Goal: Task Accomplishment & Management: Manage account settings

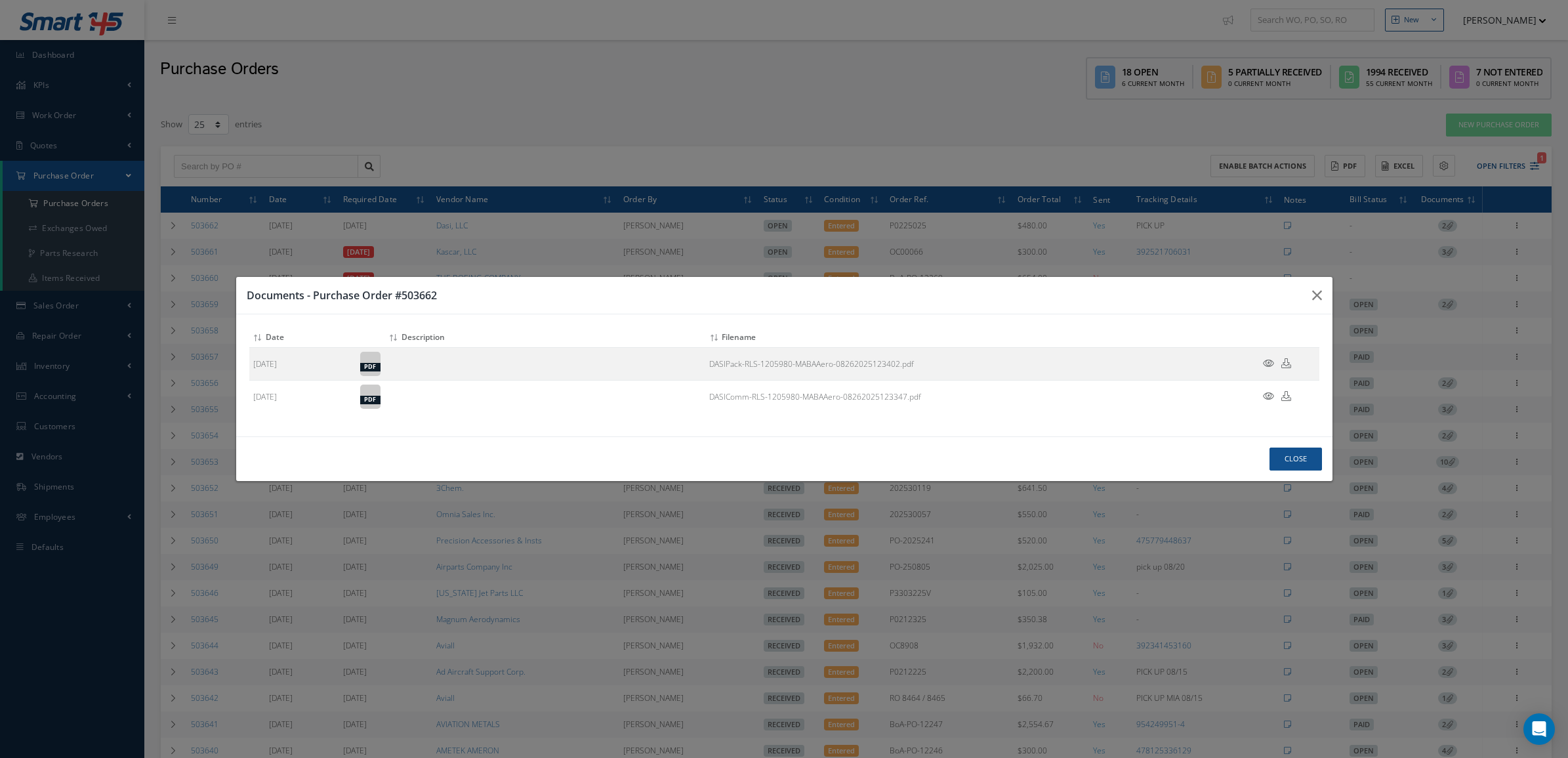
select select "25"
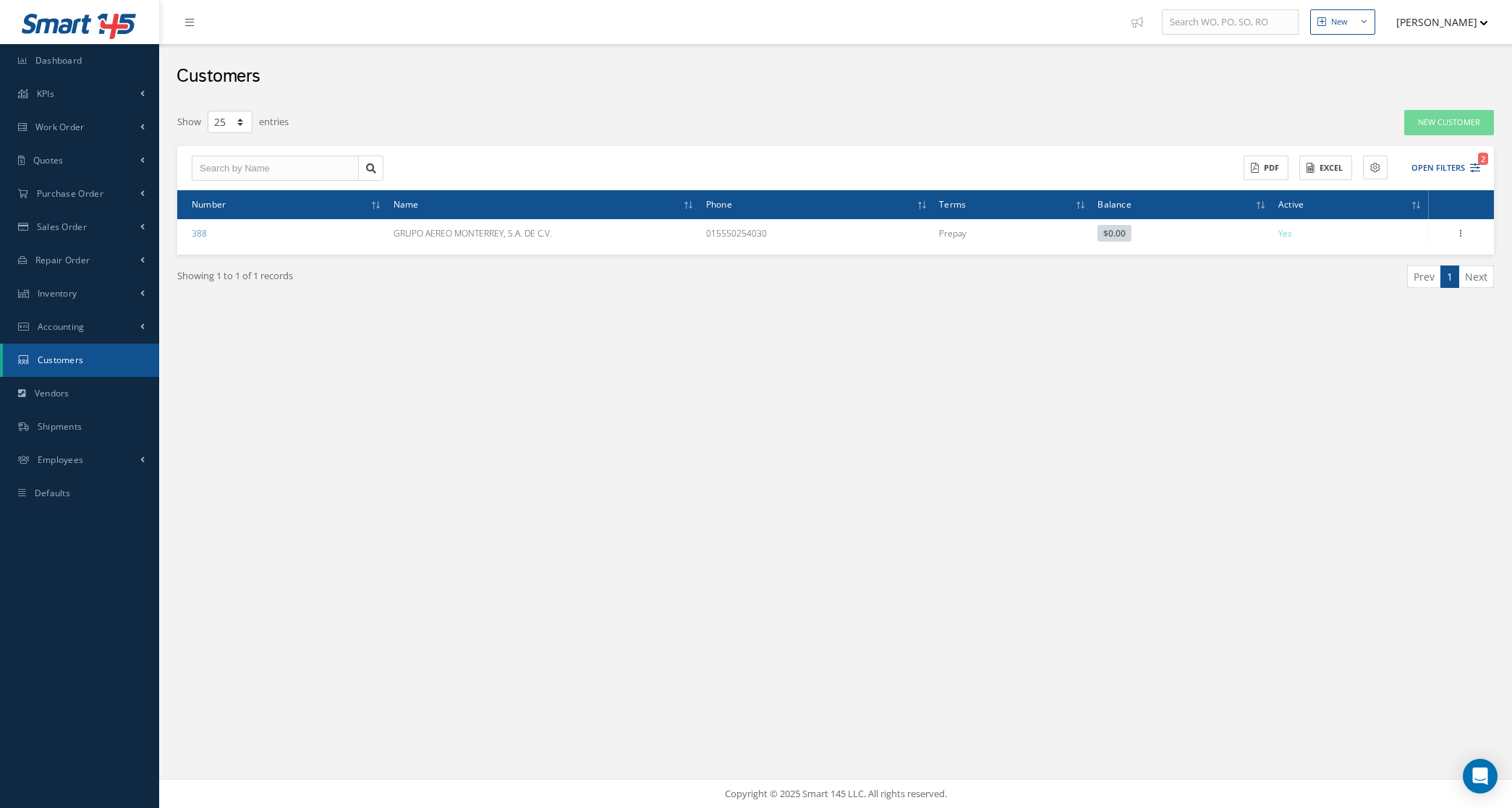
select select "25"
click at [81, 186] on link "Purchase Order" at bounding box center [79, 195] width 159 height 34
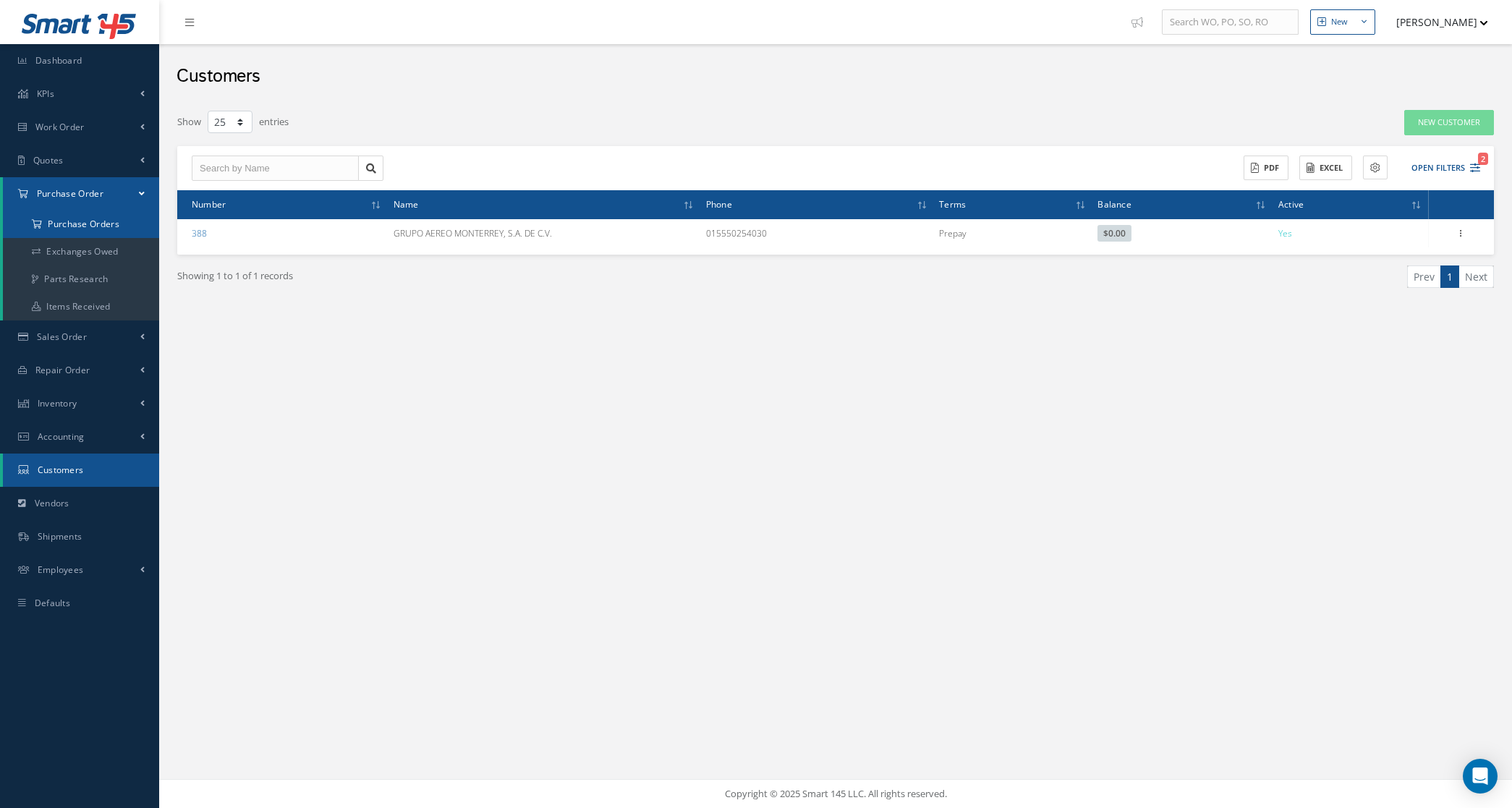
click at [87, 215] on a=1&status_id=2&status_id=3&status_id=5&collapsedFilters"] "Purchase Orders" at bounding box center [80, 224] width 156 height 28
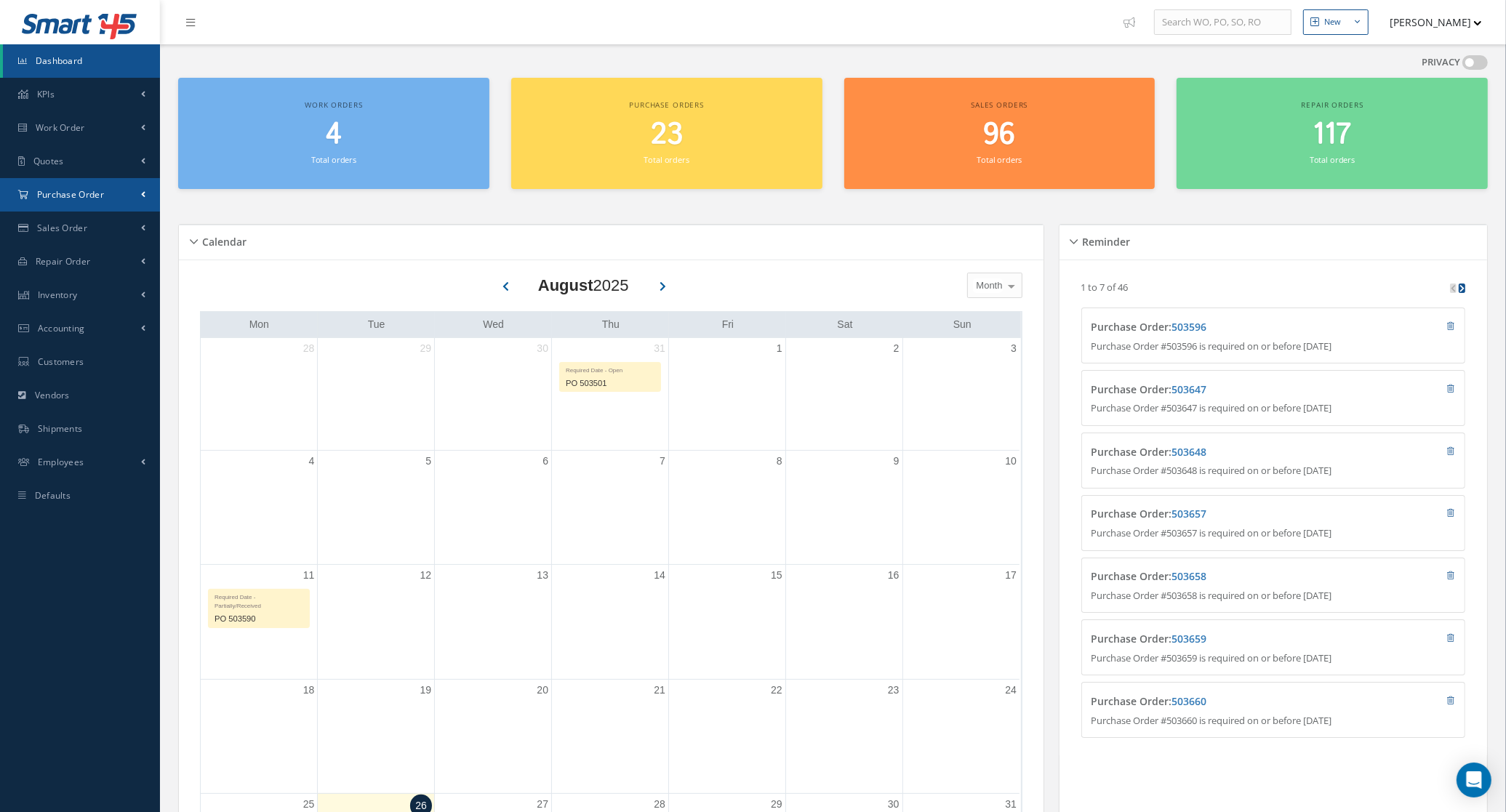
click at [62, 195] on span "Purchase Order" at bounding box center [70, 195] width 67 height 12
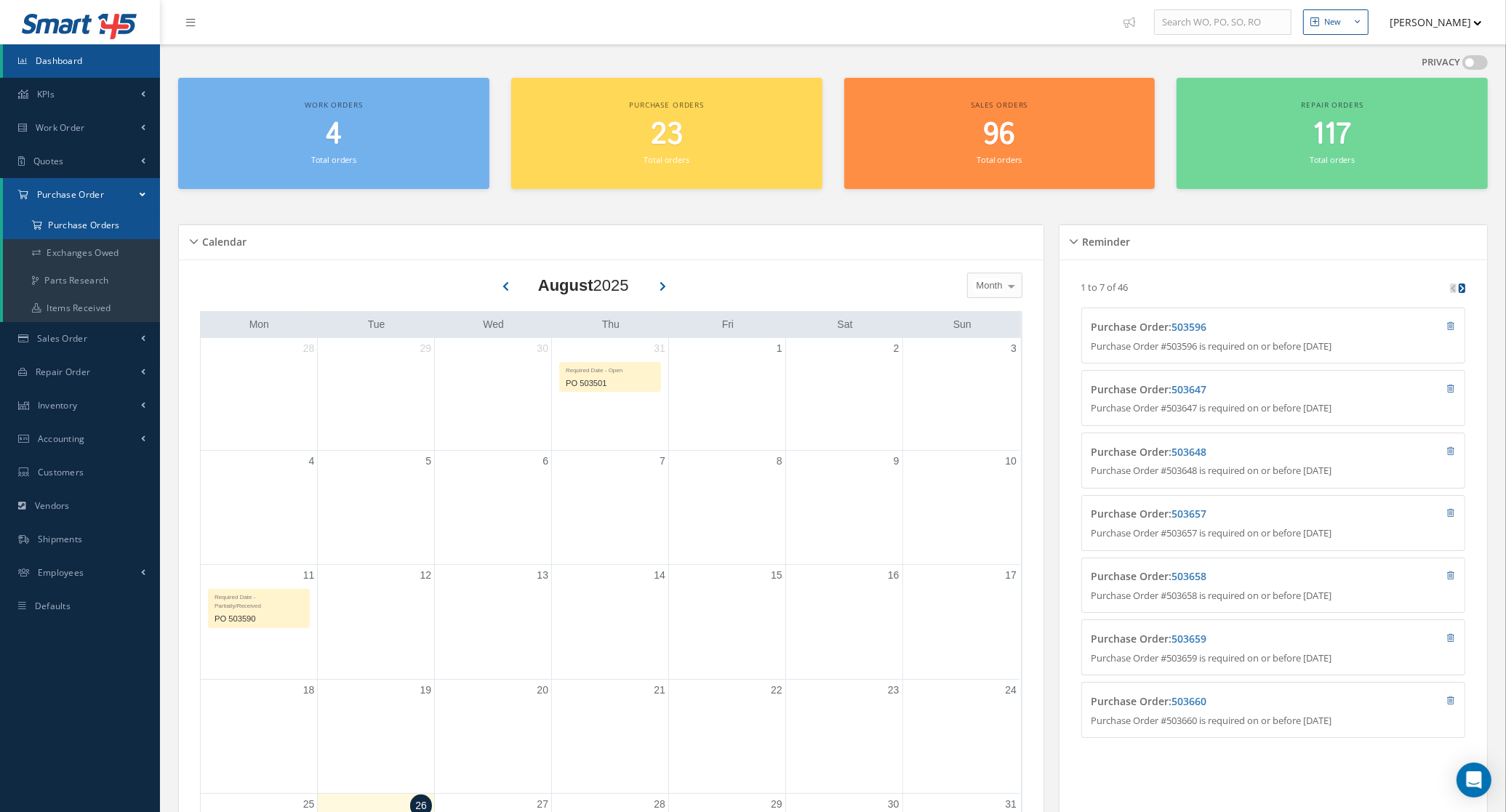
click at [68, 218] on a=1&status_id=2&status_id=3&status_id=5&collapsedFilters"] "Purchase Orders" at bounding box center [81, 225] width 157 height 28
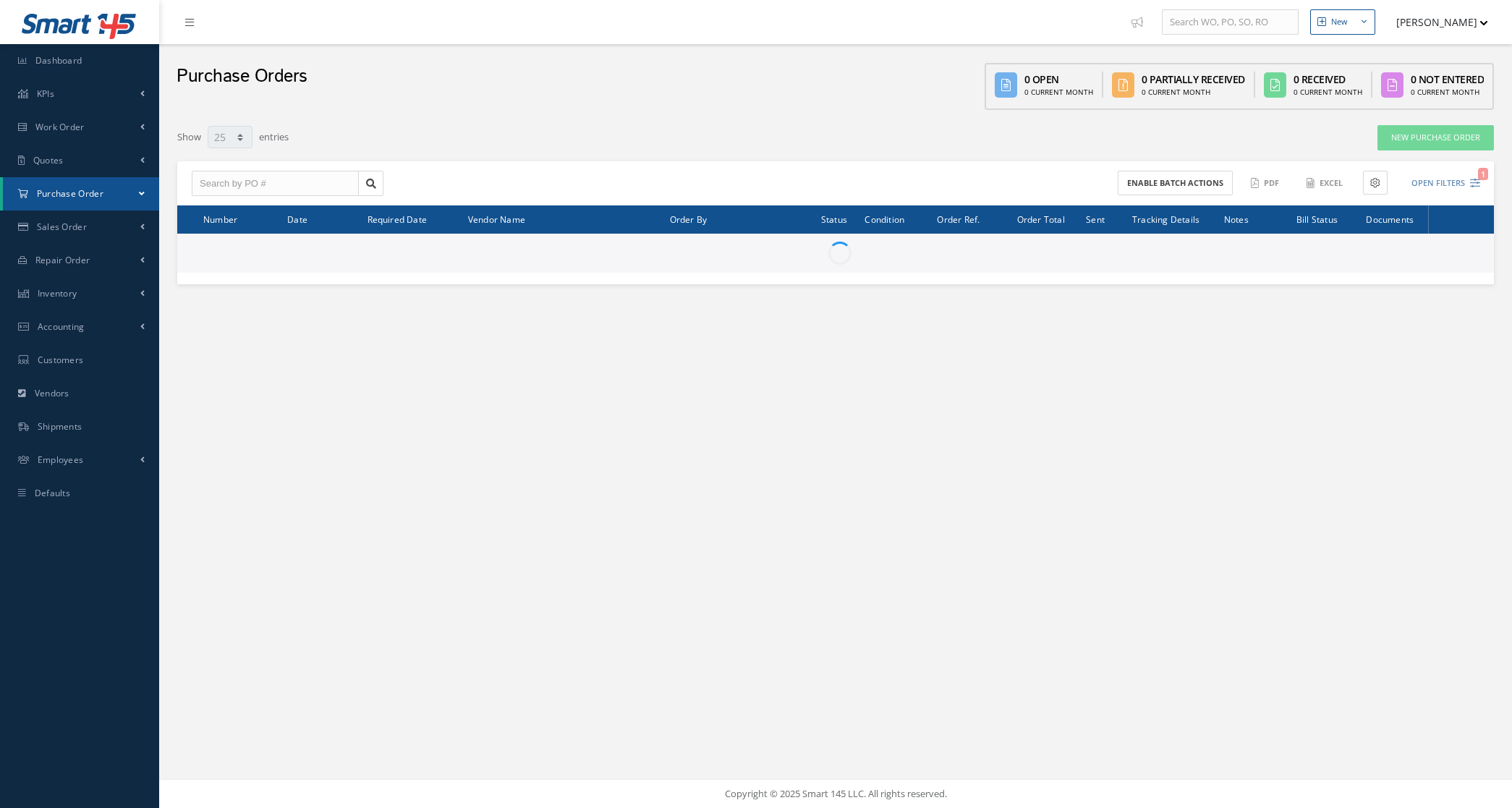
select select "25"
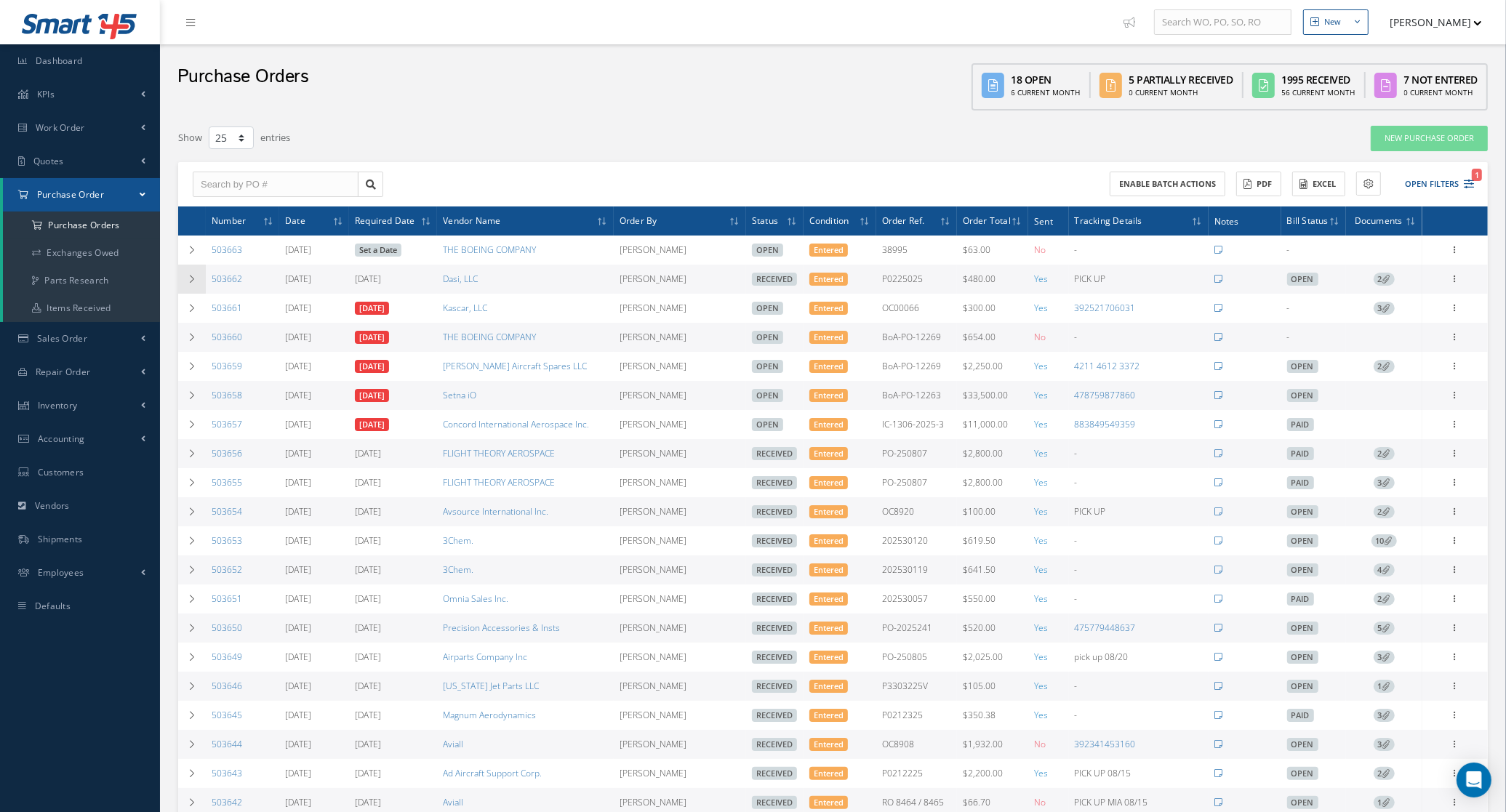
click at [184, 278] on td at bounding box center [193, 278] width 28 height 29
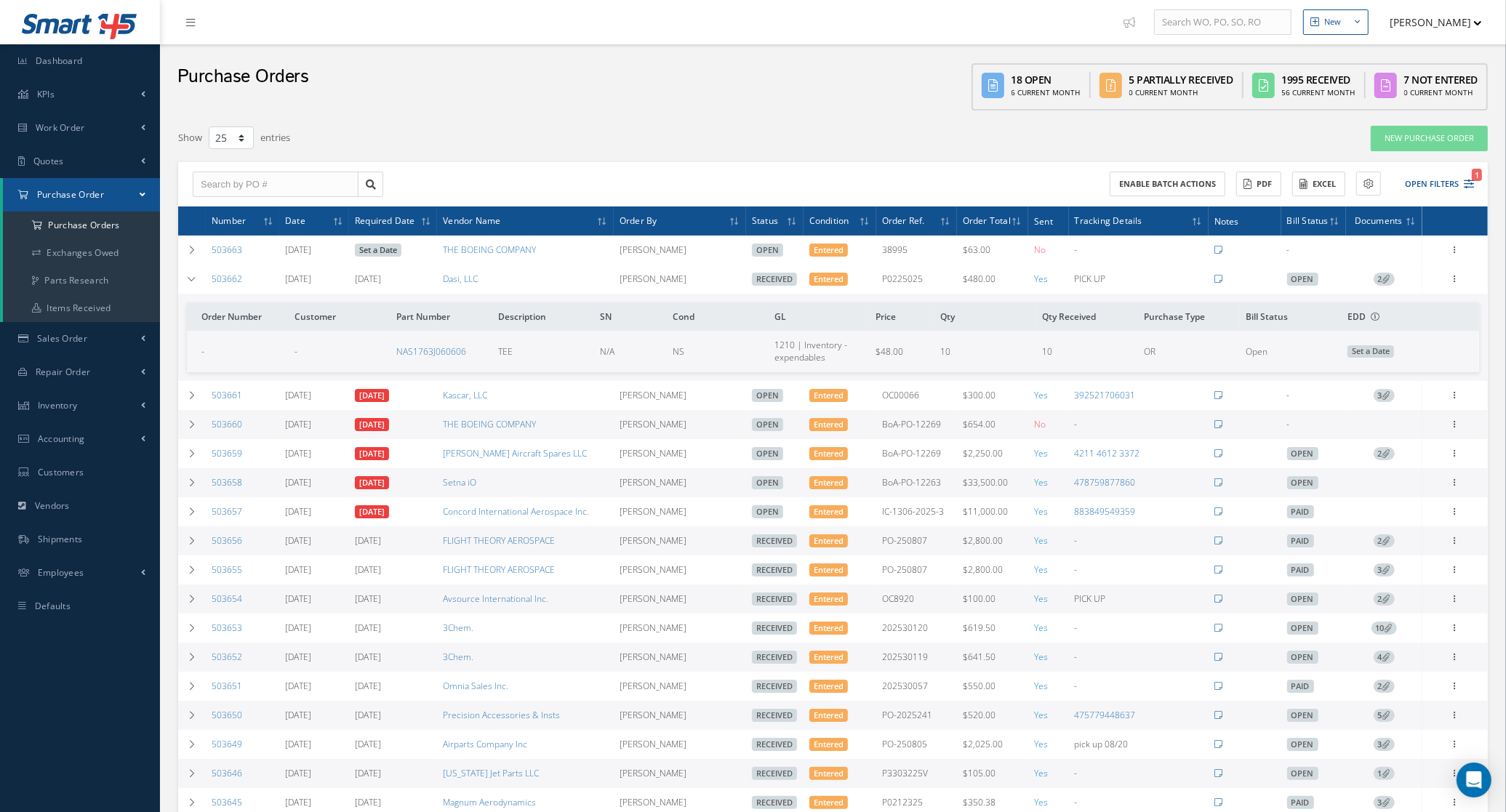
click at [1385, 281] on icon at bounding box center [1386, 278] width 8 height 8
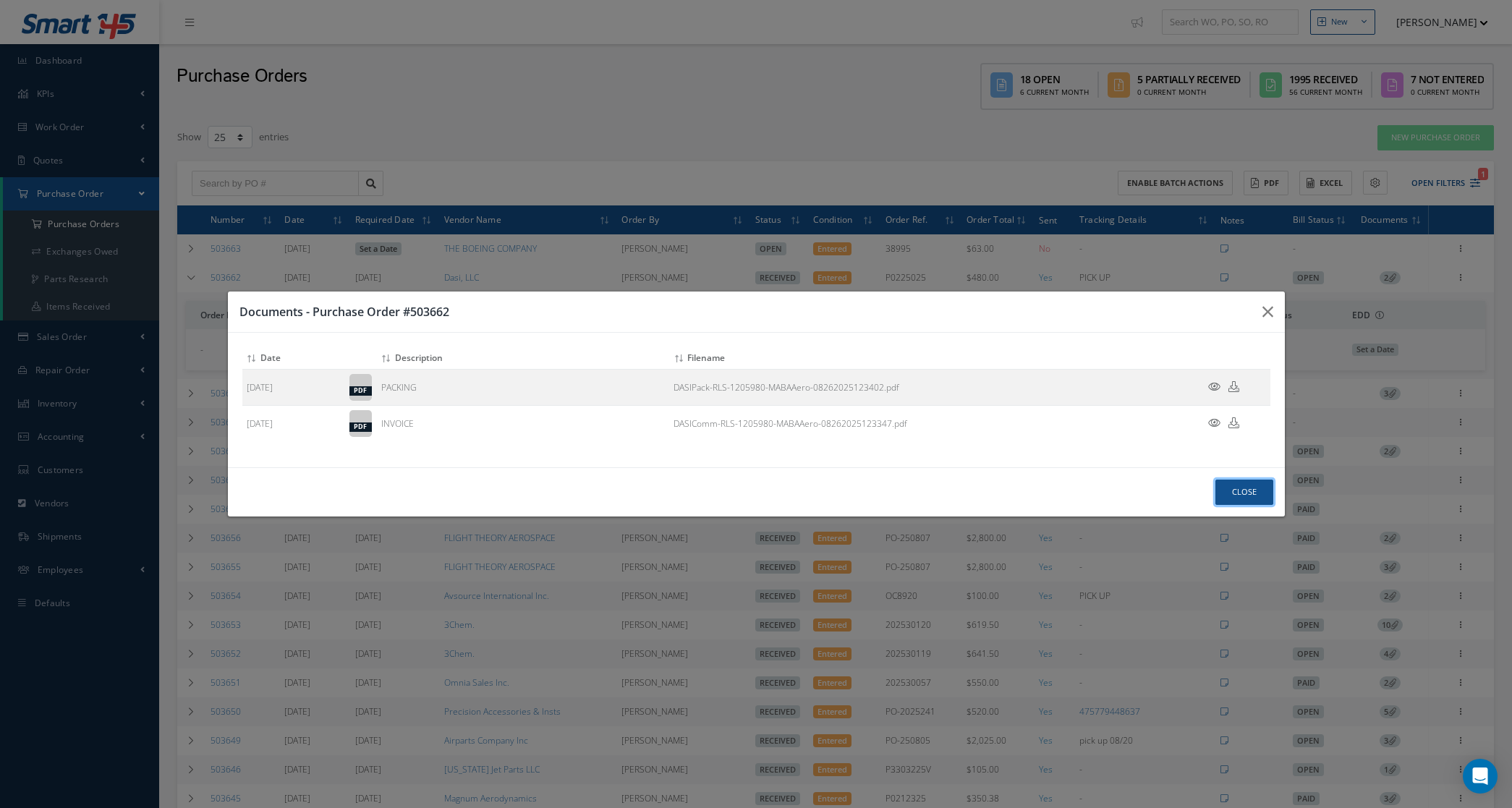
click at [1237, 492] on button "Close" at bounding box center [1244, 492] width 58 height 26
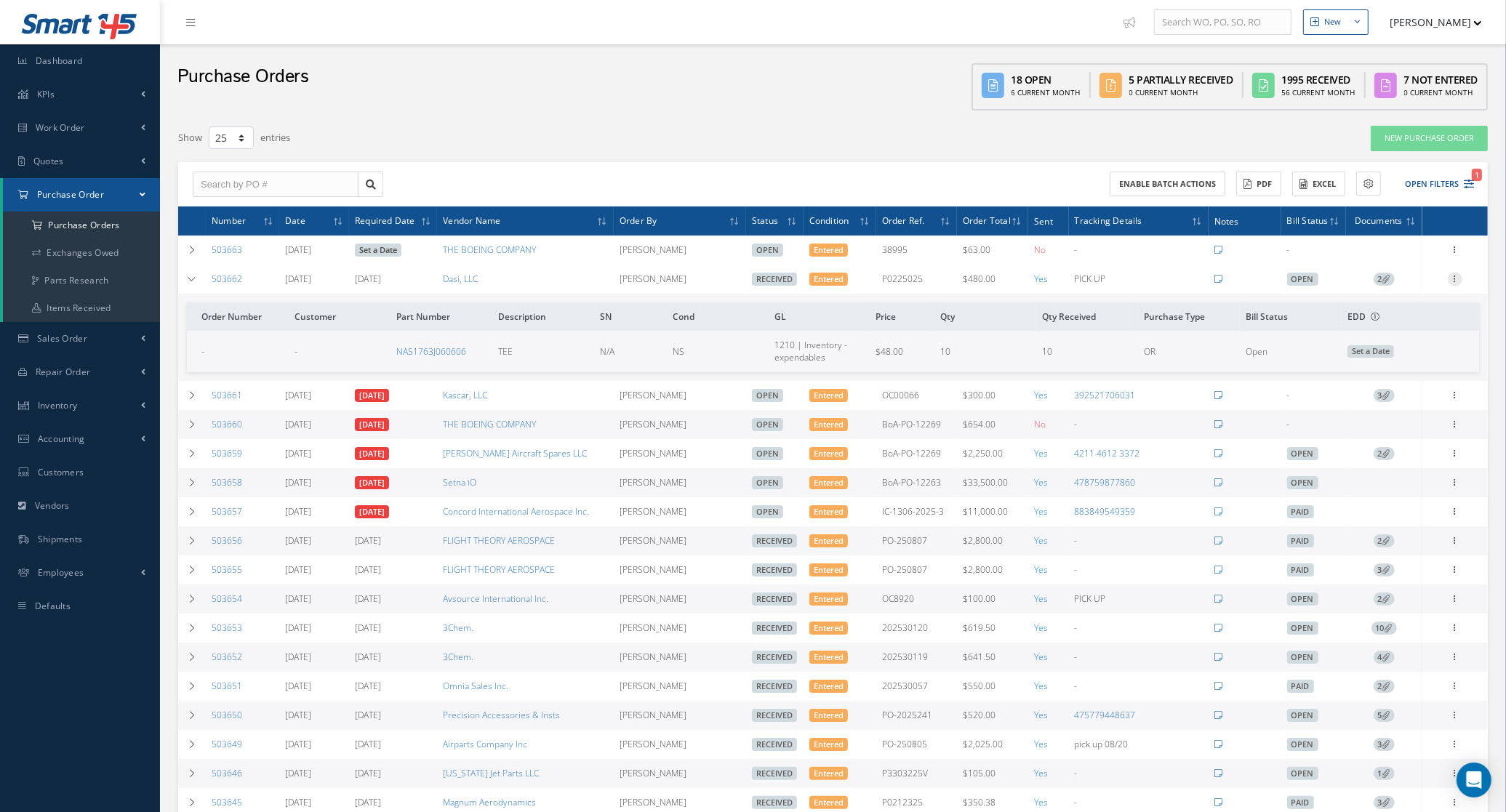
click at [1455, 281] on icon at bounding box center [1455, 278] width 15 height 12
click at [1394, 281] on link "Receiving Details" at bounding box center [1388, 288] width 115 height 19
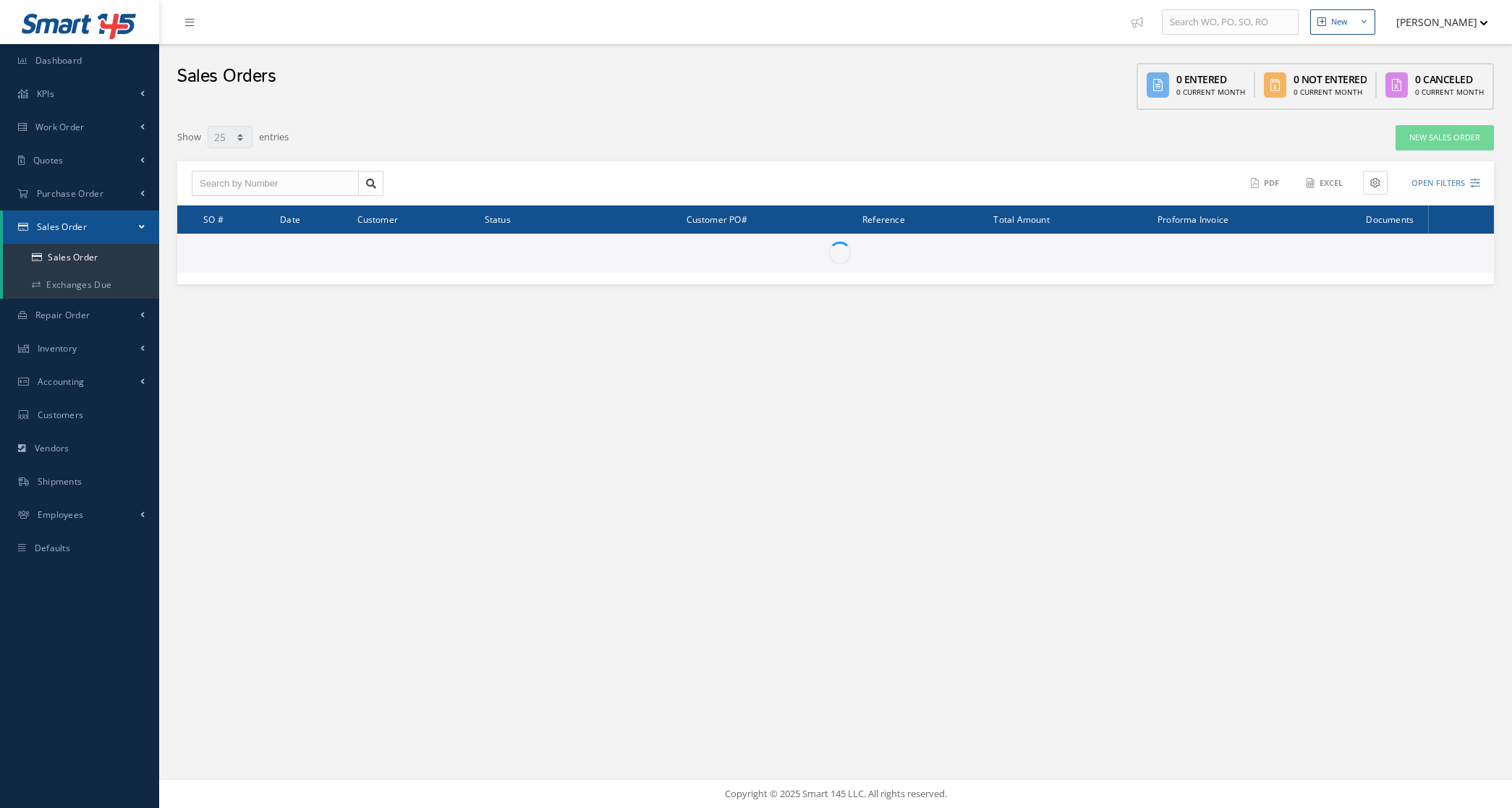
select select "25"
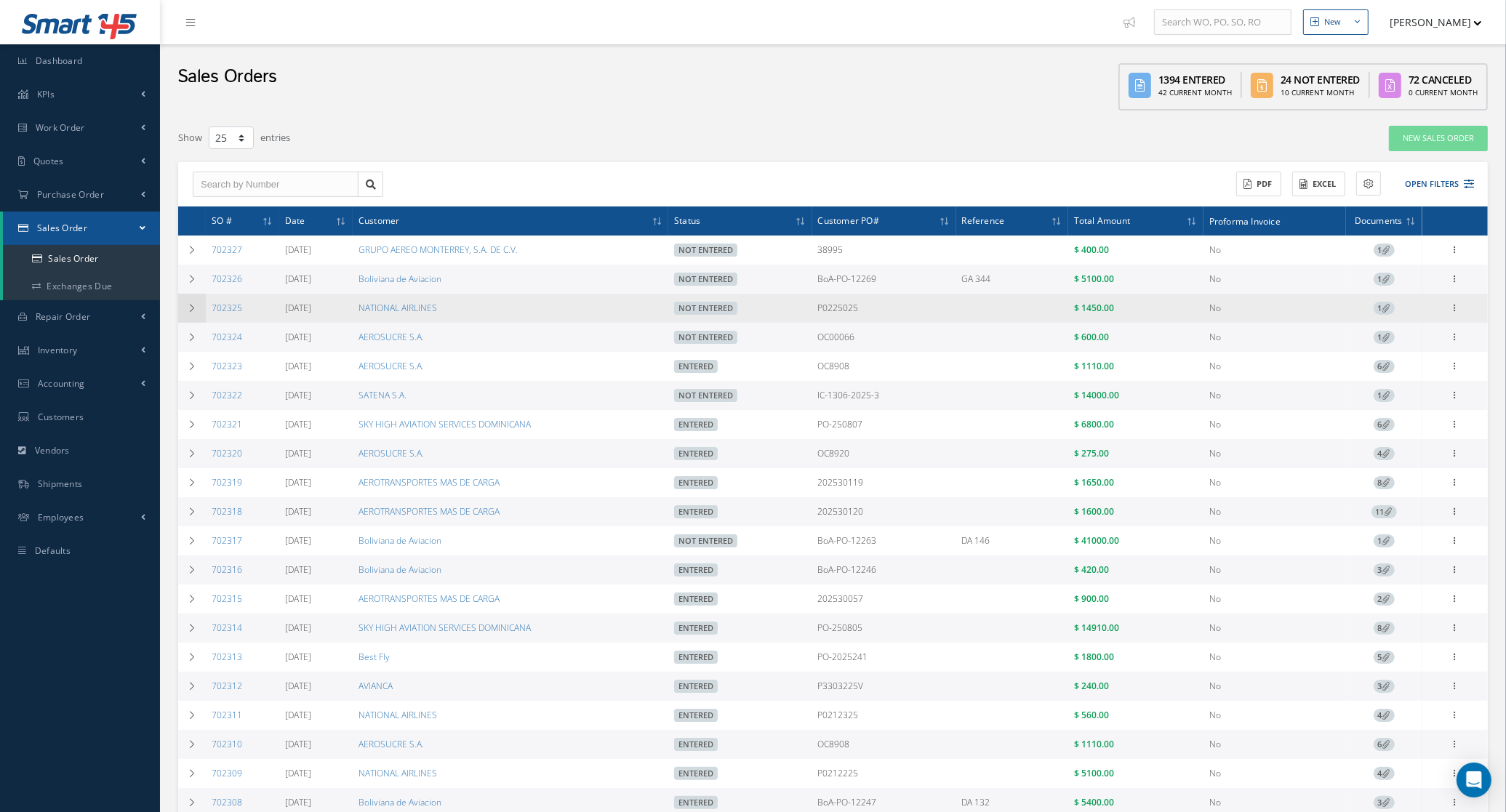
click at [191, 313] on td at bounding box center [193, 307] width 28 height 29
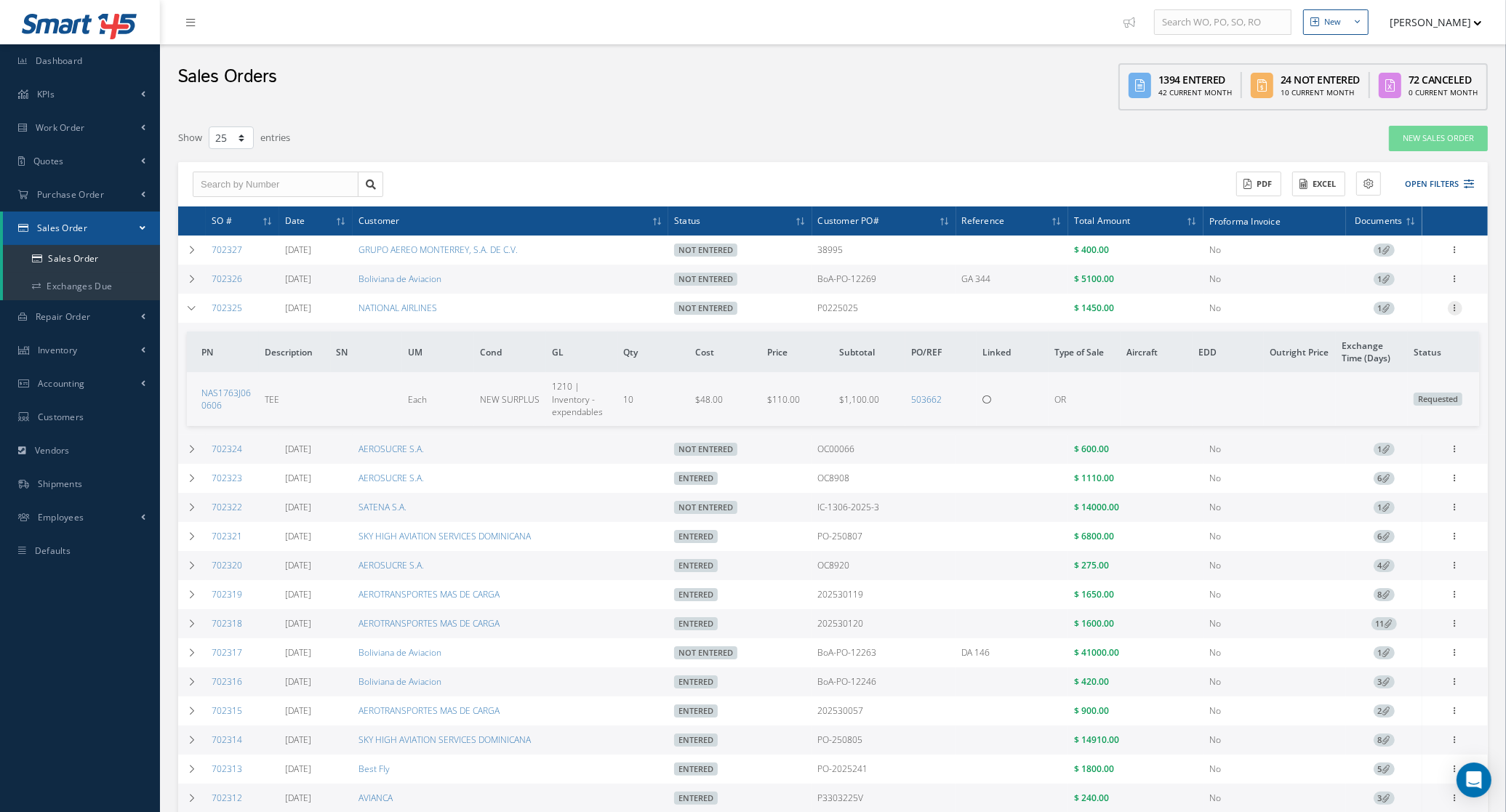
click at [1453, 306] on icon at bounding box center [1455, 307] width 15 height 12
click at [1407, 343] on link "Edit" at bounding box center [1388, 336] width 115 height 19
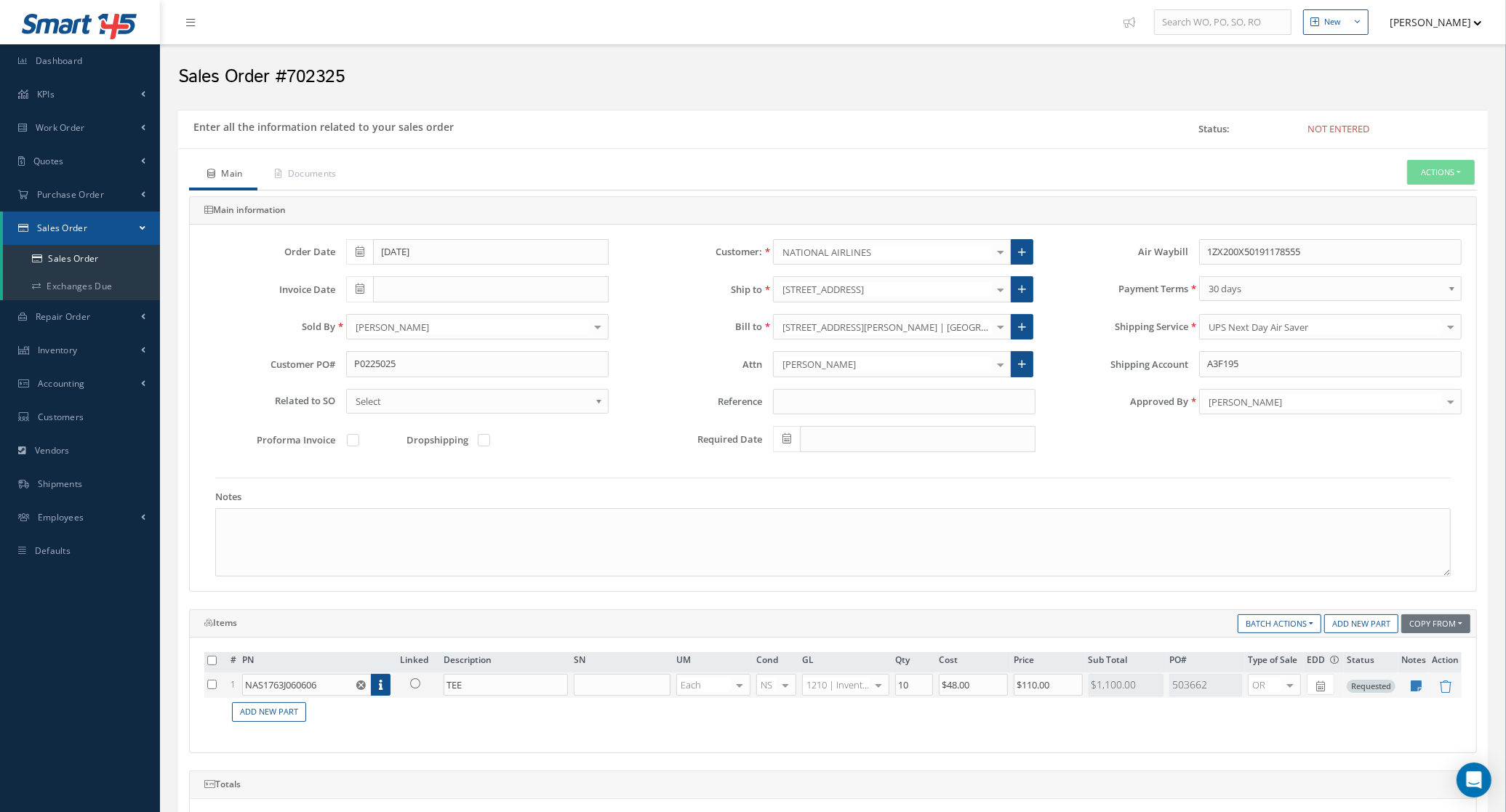
click at [415, 680] on icon at bounding box center [415, 683] width 10 height 10
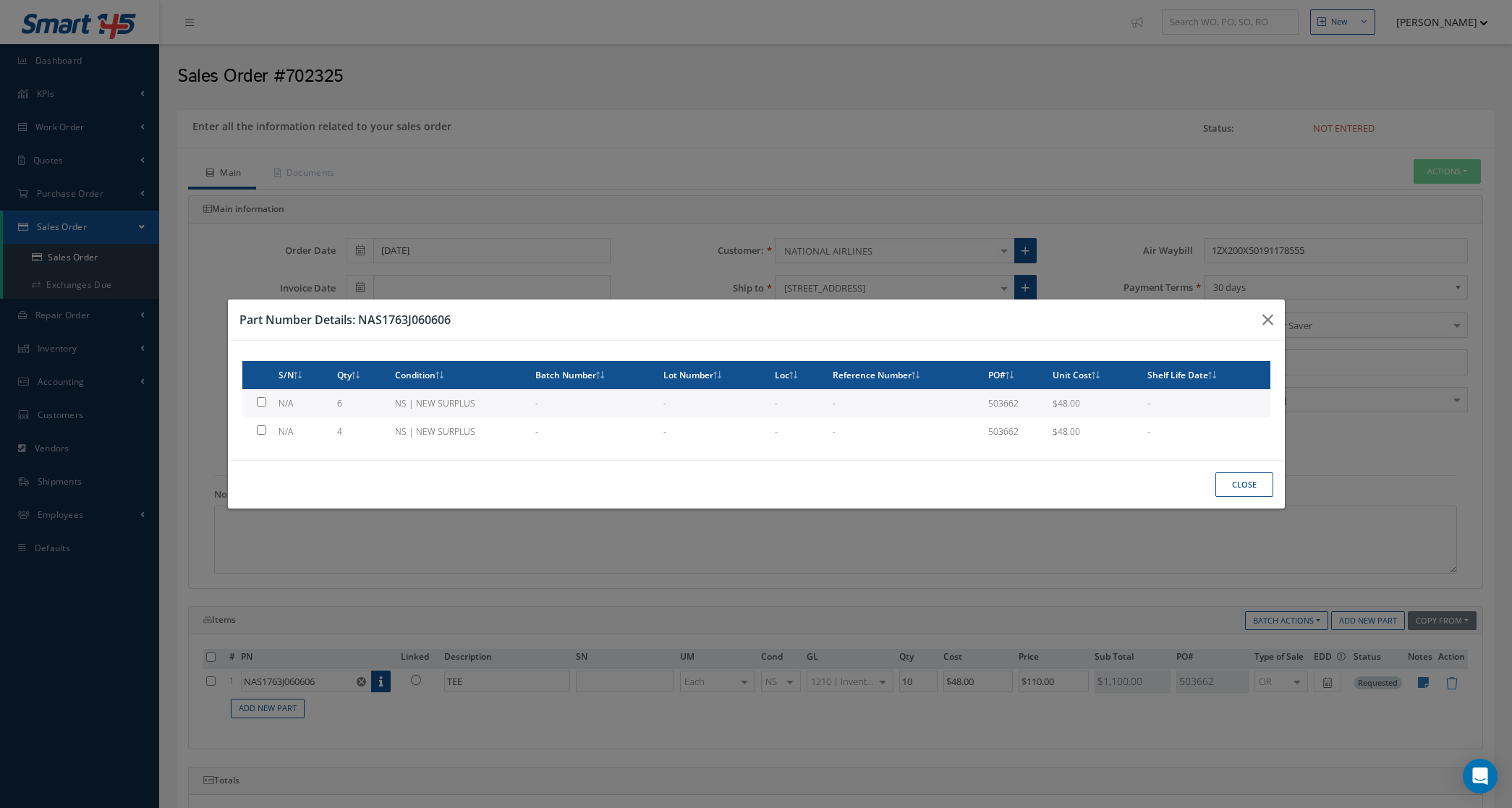
click at [341, 401] on td "6" at bounding box center [360, 403] width 58 height 28
type input "$48"
checkbox input "true"
click at [1228, 484] on button "Close" at bounding box center [1244, 485] width 58 height 26
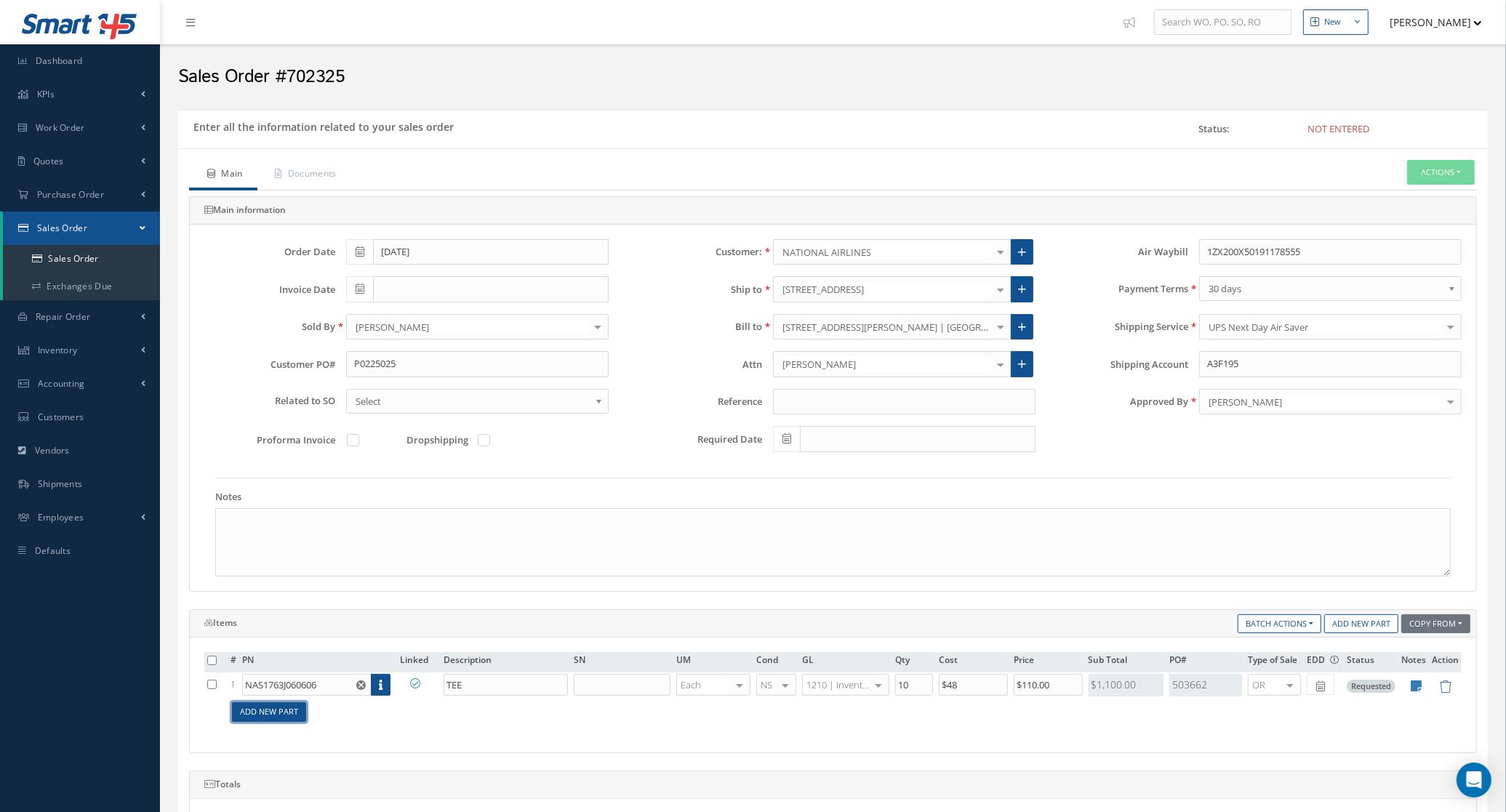
click at [265, 714] on link "Add New Part" at bounding box center [268, 712] width 74 height 20
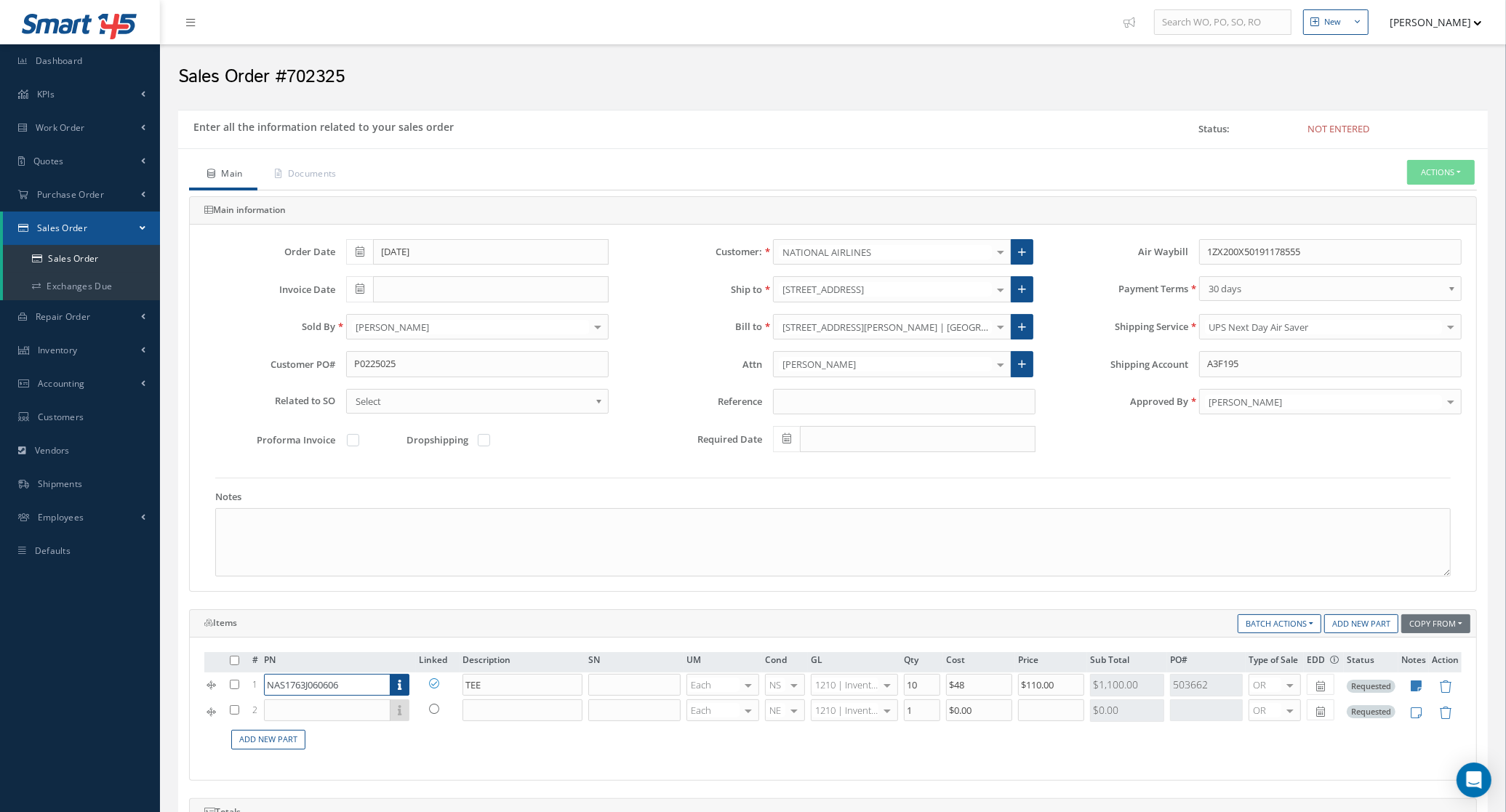
drag, startPoint x: 353, startPoint y: 696, endPoint x: 184, endPoint y: 702, distance: 169.1
click at [184, 702] on div "Items Copy From Purchase Order Customer Quotation Sales Order Add New Part Batc…" at bounding box center [833, 695] width 1310 height 172
click at [342, 717] on input "text" at bounding box center [327, 710] width 127 height 22
paste input "NAS1763J060606"
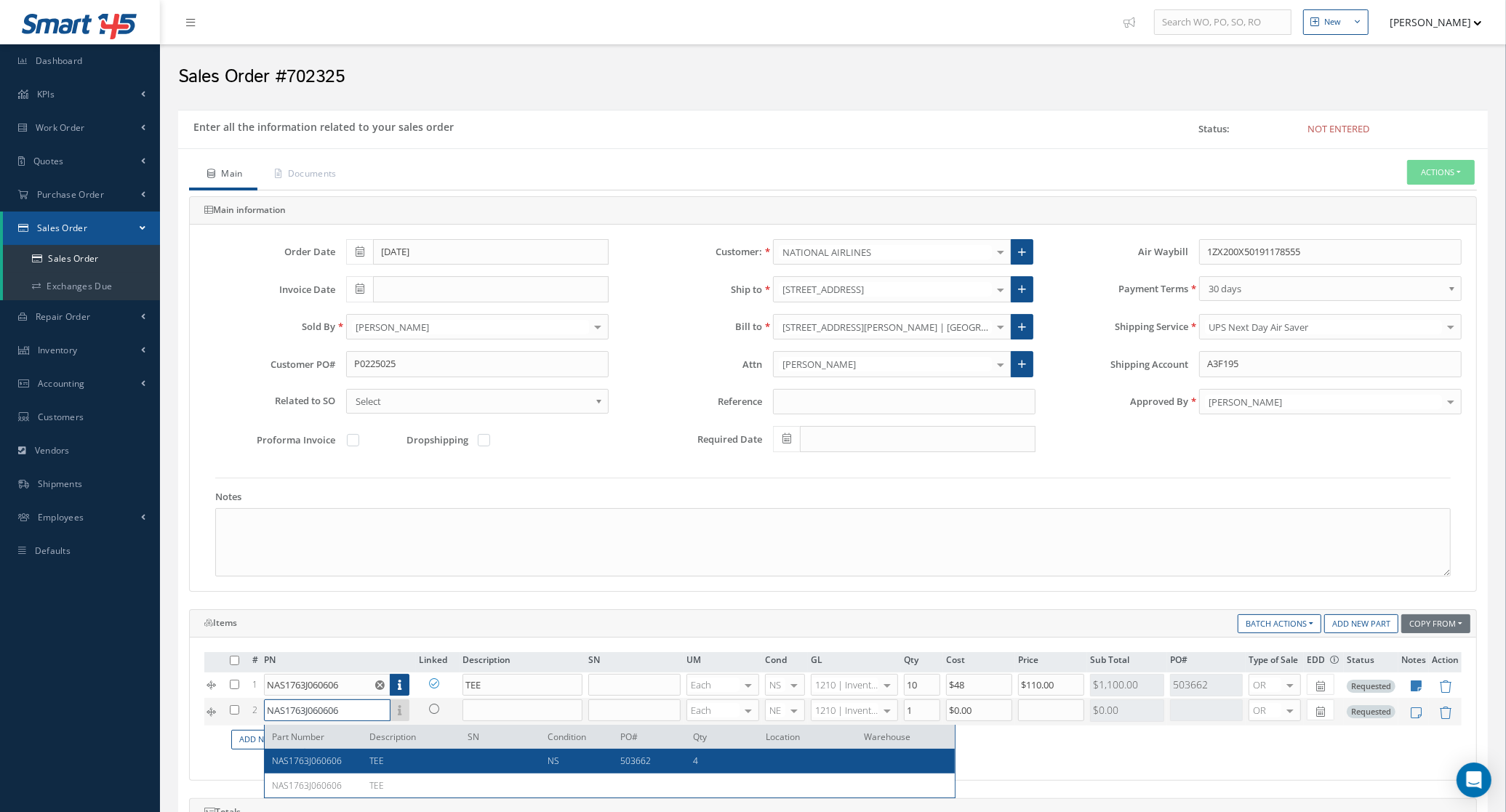
type input "NAS1763J060606"
click at [377, 758] on span "TEE" at bounding box center [376, 760] width 15 height 12
type input "TEE"
type input "$48"
type input "$0"
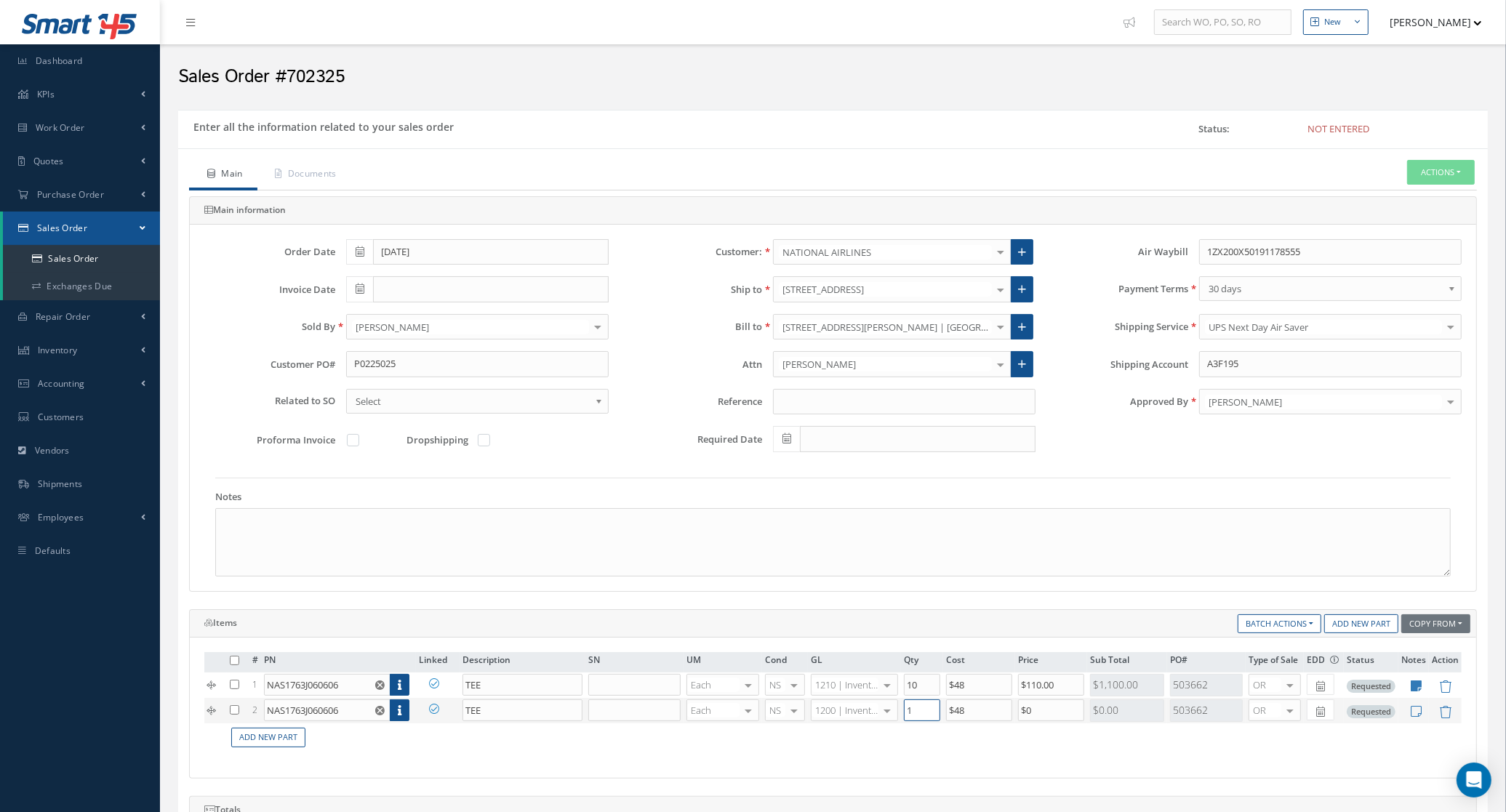
drag, startPoint x: 913, startPoint y: 709, endPoint x: 876, endPoint y: 712, distance: 37.1
click at [876, 712] on tr "2 NAS1763J060606 Part Number Description SN Condition PO# Qty Location Warehous…" at bounding box center [833, 711] width 1257 height 26
type input "4"
drag, startPoint x: 926, startPoint y: 688, endPoint x: 854, endPoint y: 687, distance: 72.0
click at [854, 687] on tr "1 NAS1763J060606 Part Number Description SN Condition PO# Qty Location Warehous…" at bounding box center [833, 685] width 1257 height 26
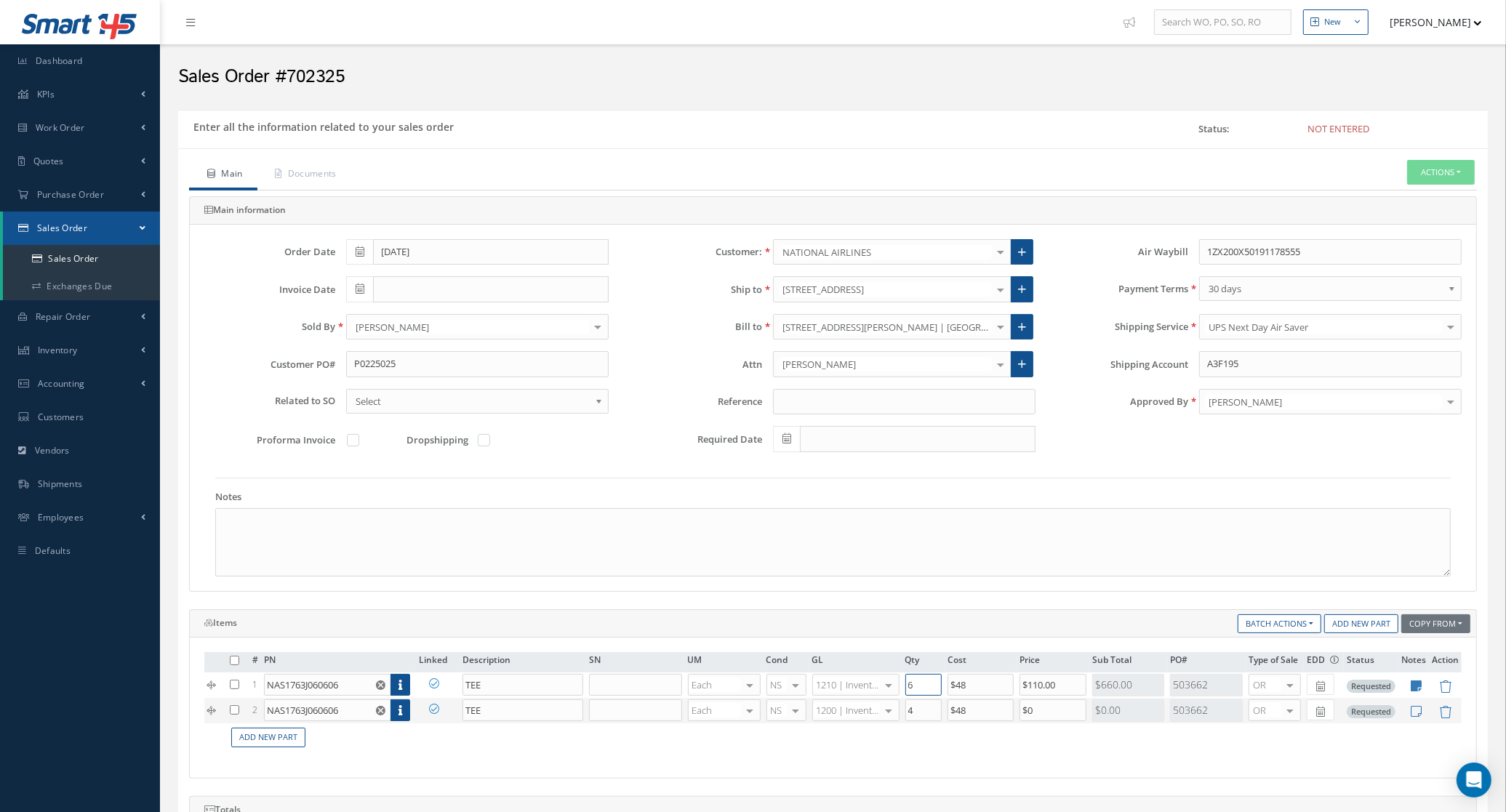
type input "6"
drag, startPoint x: 1046, startPoint y: 714, endPoint x: 977, endPoint y: 714, distance: 69.0
click at [977, 714] on tr "2 NAS1763J060606 Part Number Description SN Condition PO# Qty Location Warehous…" at bounding box center [833, 711] width 1257 height 26
type input "$110"
click at [959, 747] on td "Add New Part" at bounding box center [844, 737] width 1236 height 28
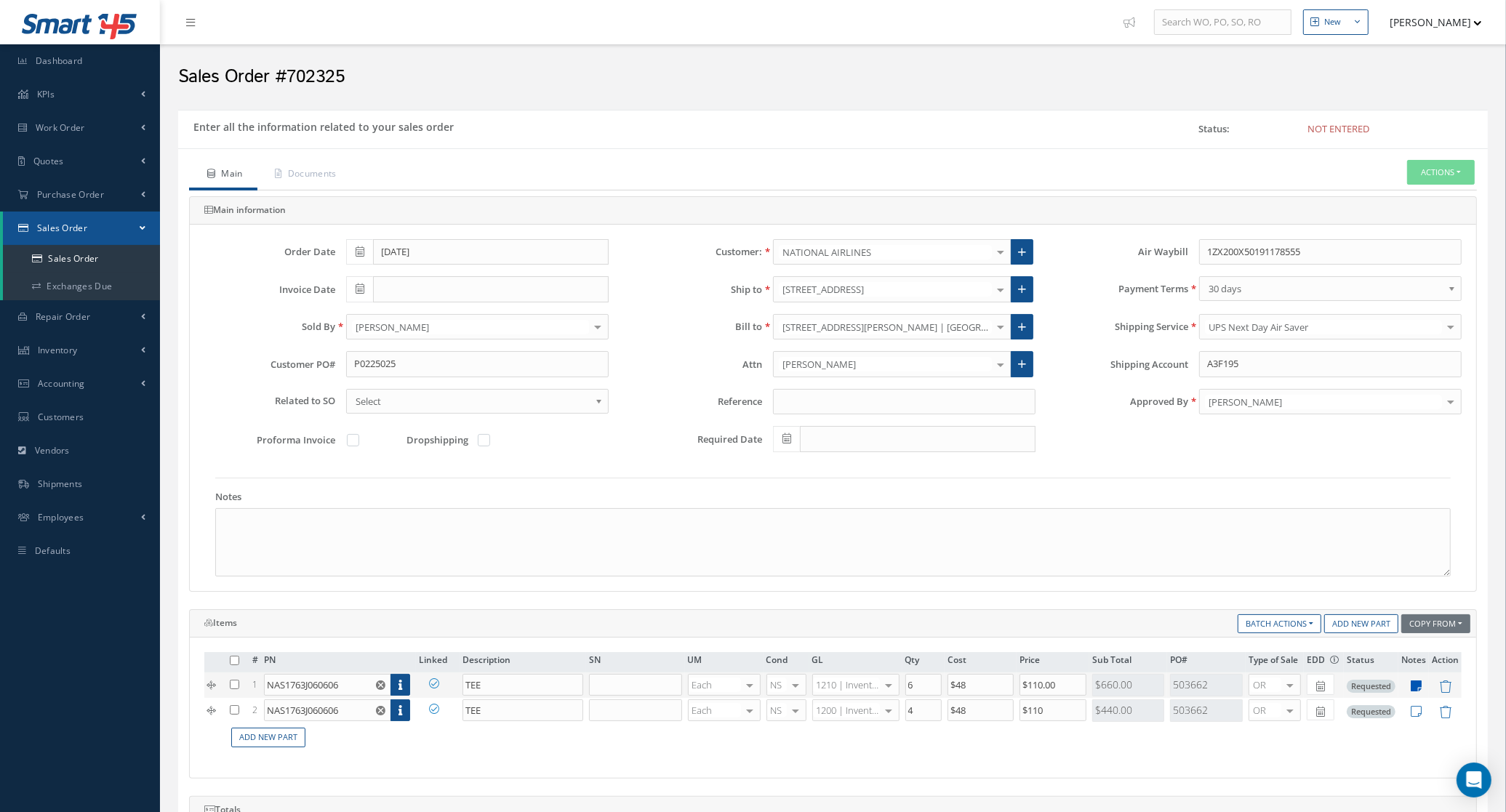
click at [1418, 691] on icon at bounding box center [1417, 685] width 11 height 12
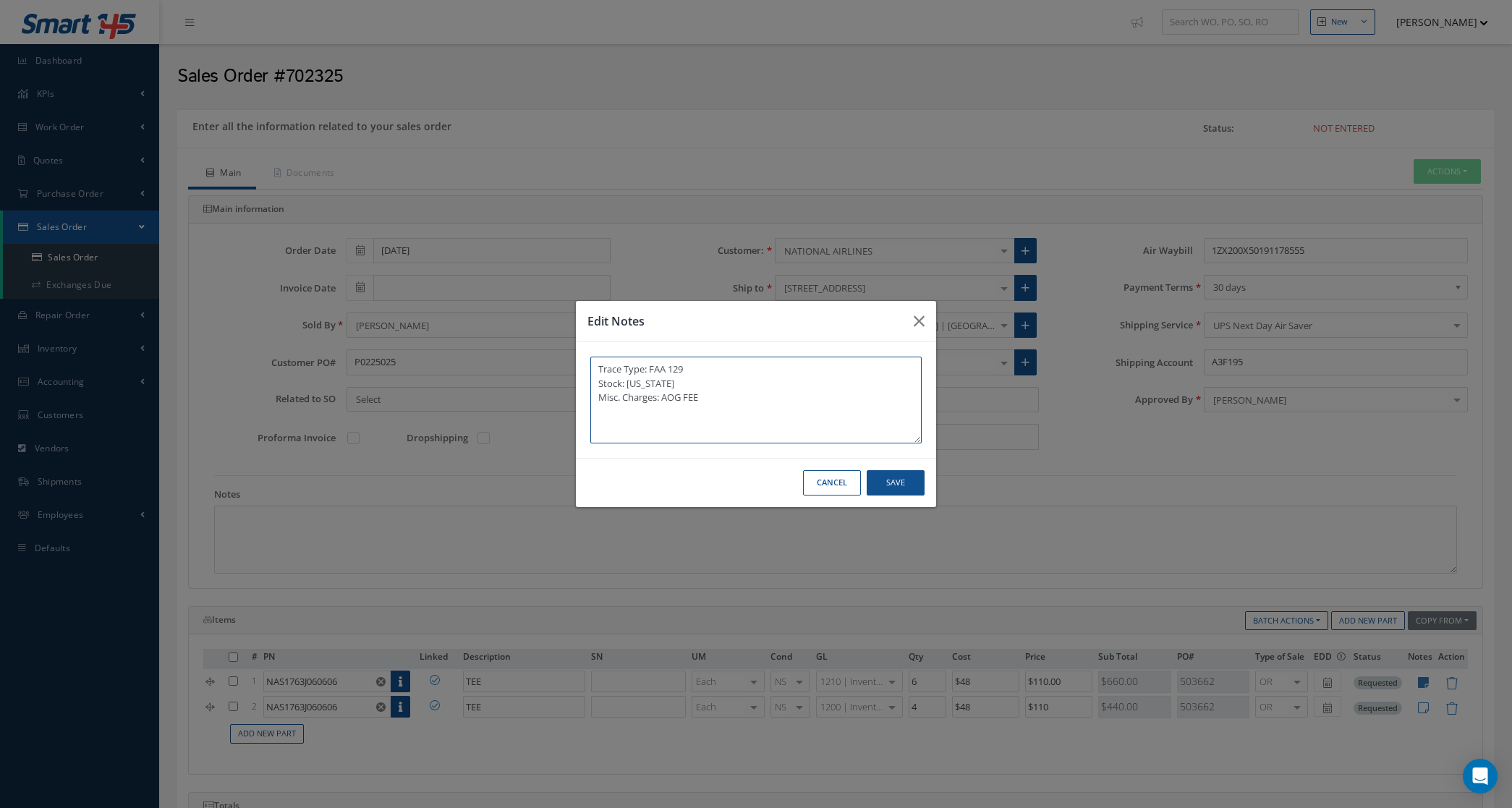
drag, startPoint x: 731, startPoint y: 393, endPoint x: 527, endPoint y: 362, distance: 206.3
click at [527, 362] on div "Edit Notes Trace Type: FAA 129 Stock: Florida Misc. Charges: AOG FEE Cancel Save" at bounding box center [756, 404] width 1512 height 808
click at [731, 398] on textarea "Trace Type: FAA 129 Stock: Florida Misc. Charges: AOG FEE" at bounding box center [756, 399] width 332 height 86
drag, startPoint x: 679, startPoint y: 404, endPoint x: 543, endPoint y: 418, distance: 136.7
click at [543, 418] on div "Edit Notes Trace Type: FAA 129 Stock: Florida Misc. Charges: AOG FEE Cancel Save" at bounding box center [756, 404] width 1512 height 808
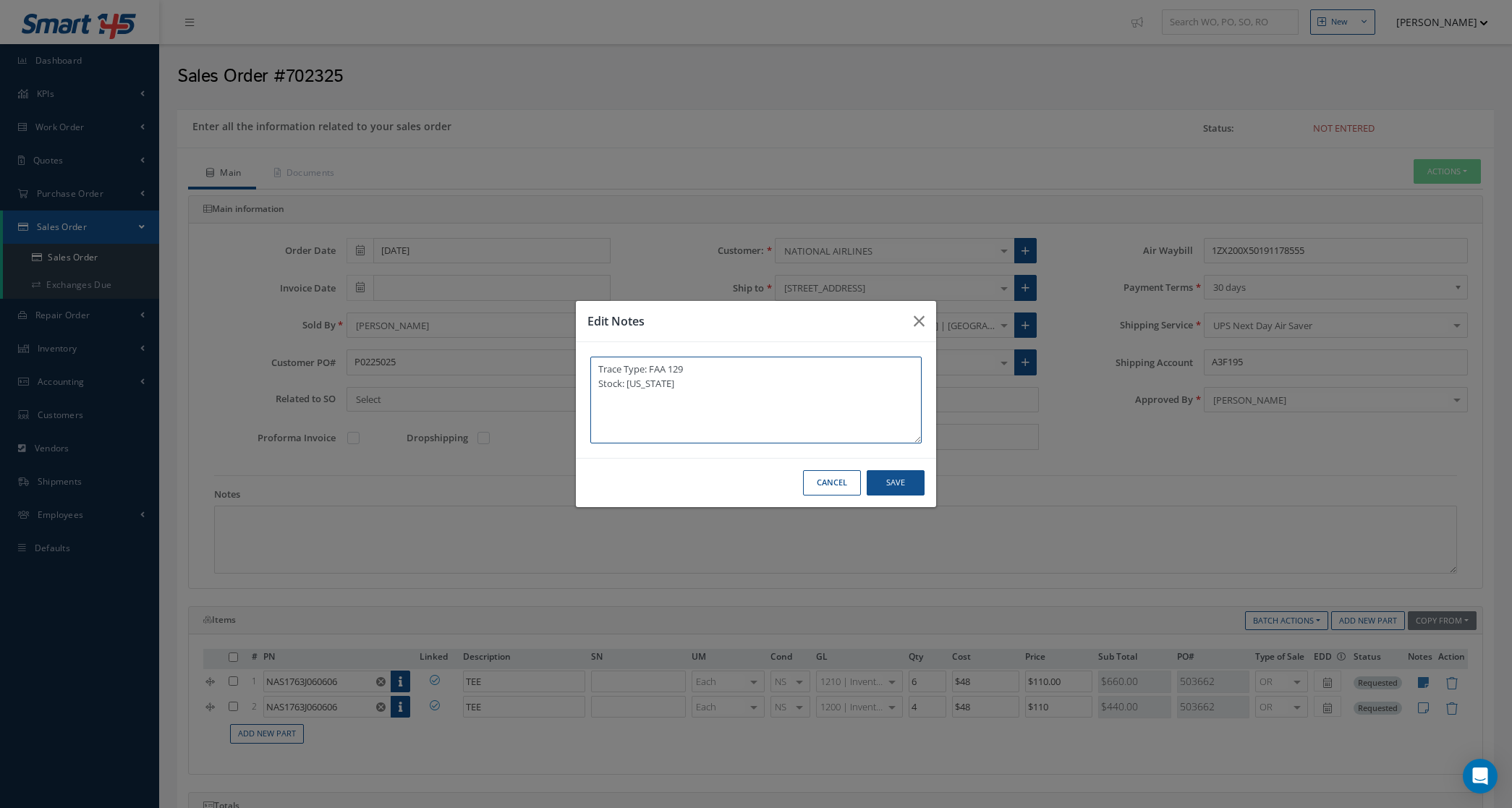
drag, startPoint x: 718, startPoint y: 381, endPoint x: 526, endPoint y: 352, distance: 194.2
click at [526, 352] on div "Edit Notes Trace Type: FAA 129 Stock: Florida Cancel Save" at bounding box center [756, 404] width 1512 height 808
type textarea "Trace Type: FAA 129 Stock: Florida"
click at [885, 492] on button "Save" at bounding box center [895, 483] width 58 height 26
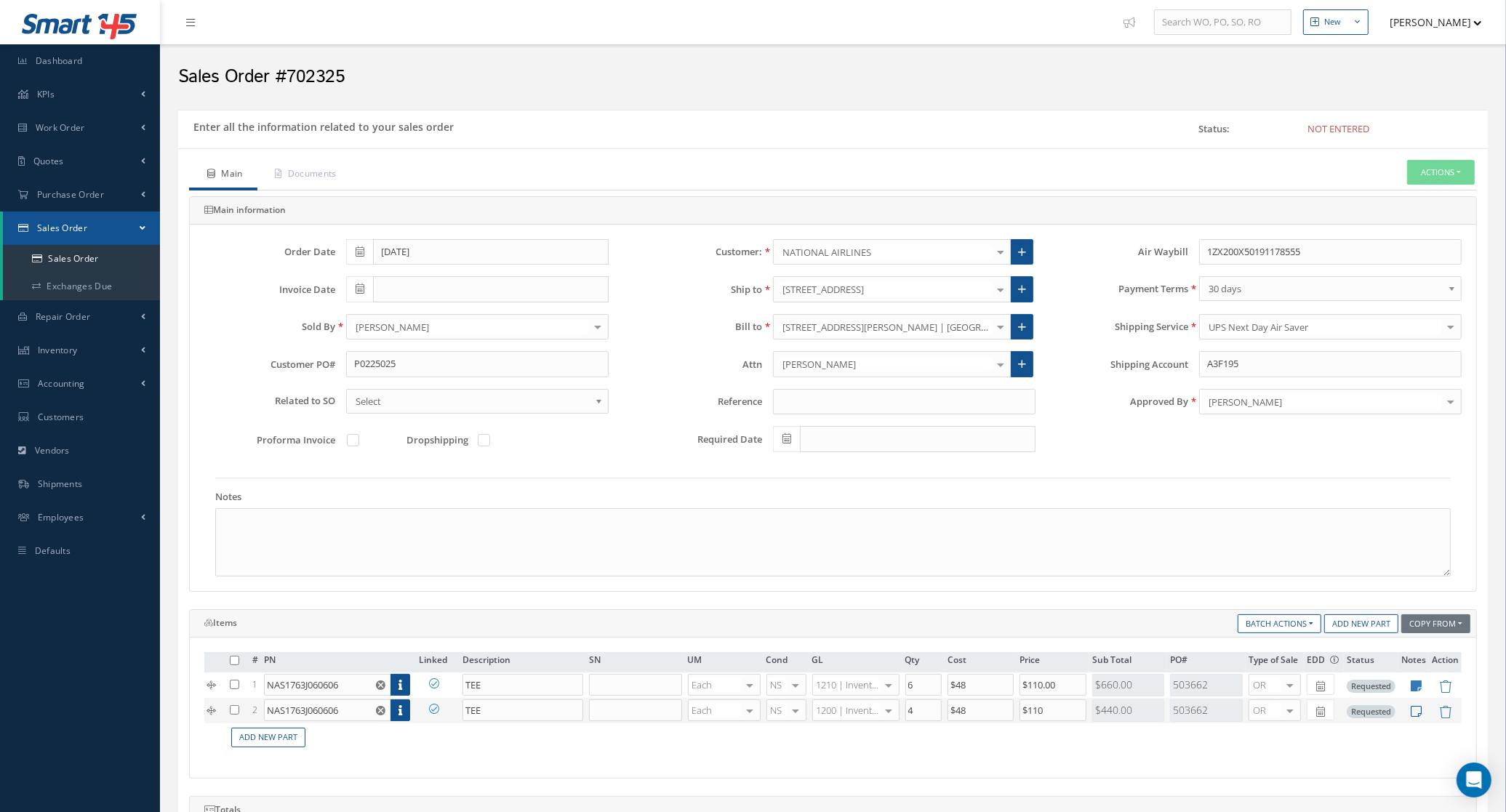
click at [1422, 714] on td at bounding box center [1413, 711] width 31 height 26
click at [1416, 714] on icon at bounding box center [1417, 711] width 11 height 12
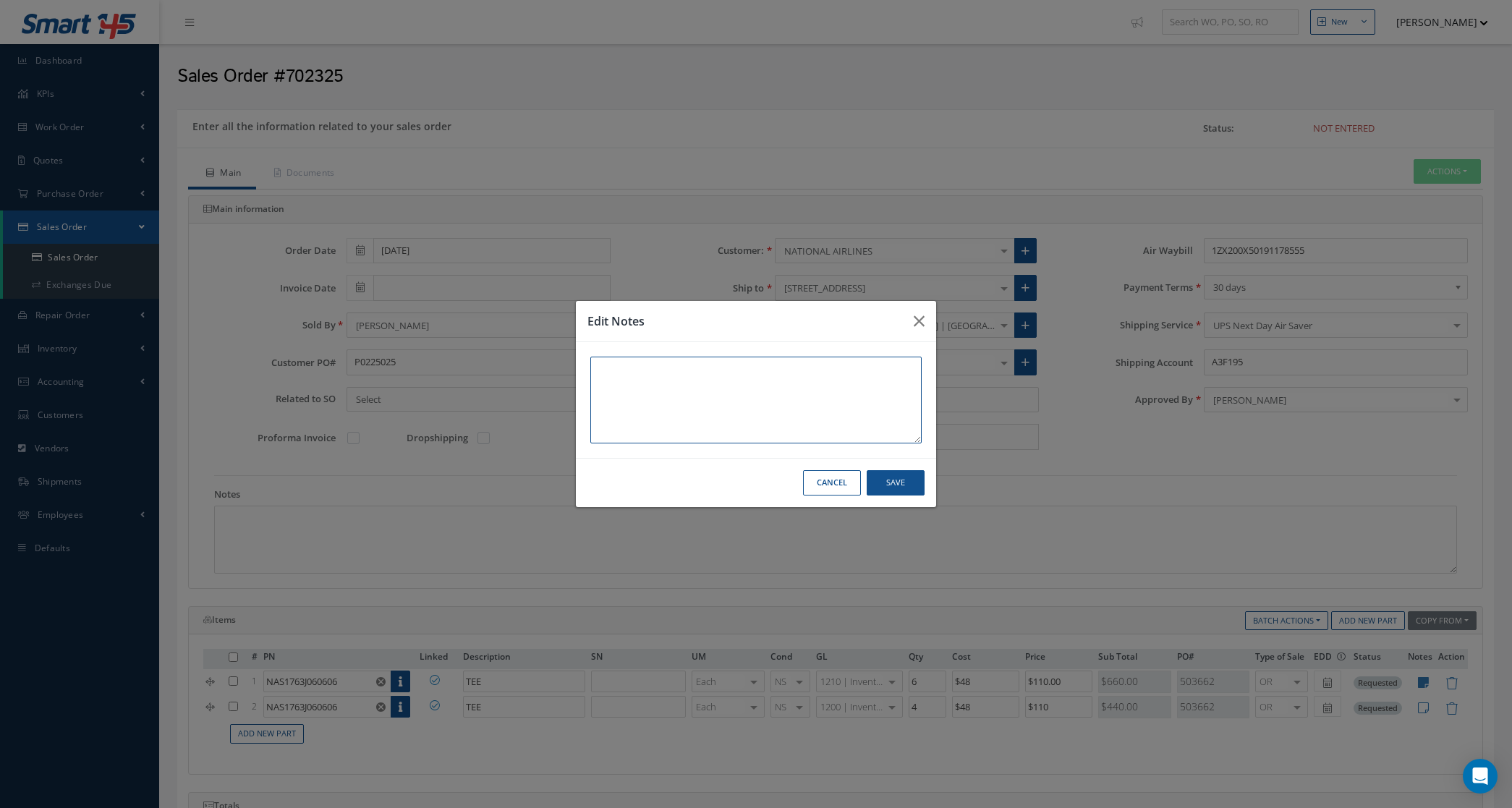
paste textarea "Trace Type: FAA 129 Stock: Florida"
type textarea "Trace Type: FAA 129 Stock: Florida"
click at [905, 486] on button "Save" at bounding box center [895, 483] width 58 height 26
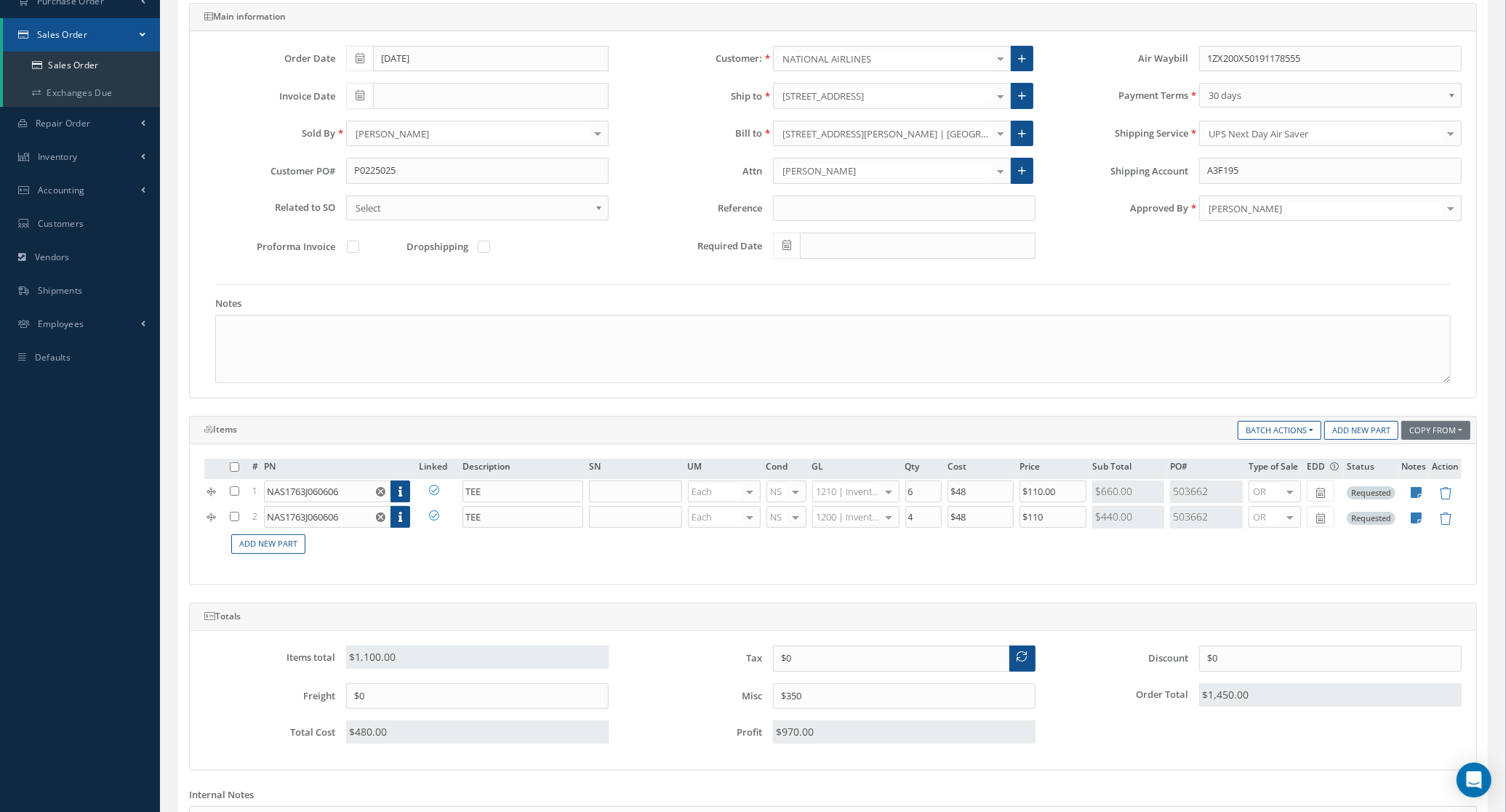
scroll to position [405, 0]
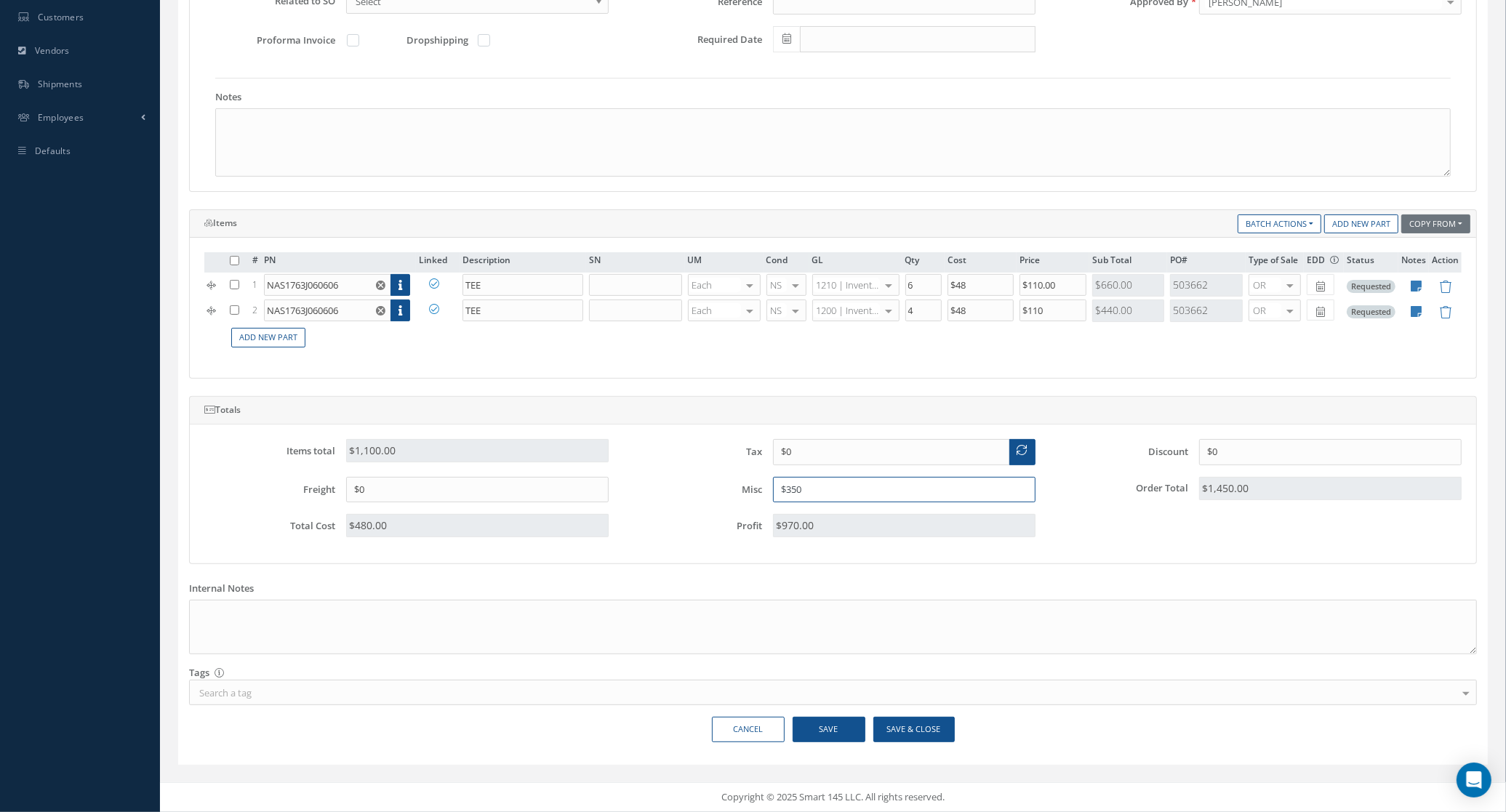
drag, startPoint x: 851, startPoint y: 492, endPoint x: 626, endPoint y: 489, distance: 225.0
click at [626, 489] on div "Misc $350" at bounding box center [832, 490] width 426 height 26
type input "$0"
click at [852, 718] on button "Save" at bounding box center [828, 730] width 73 height 26
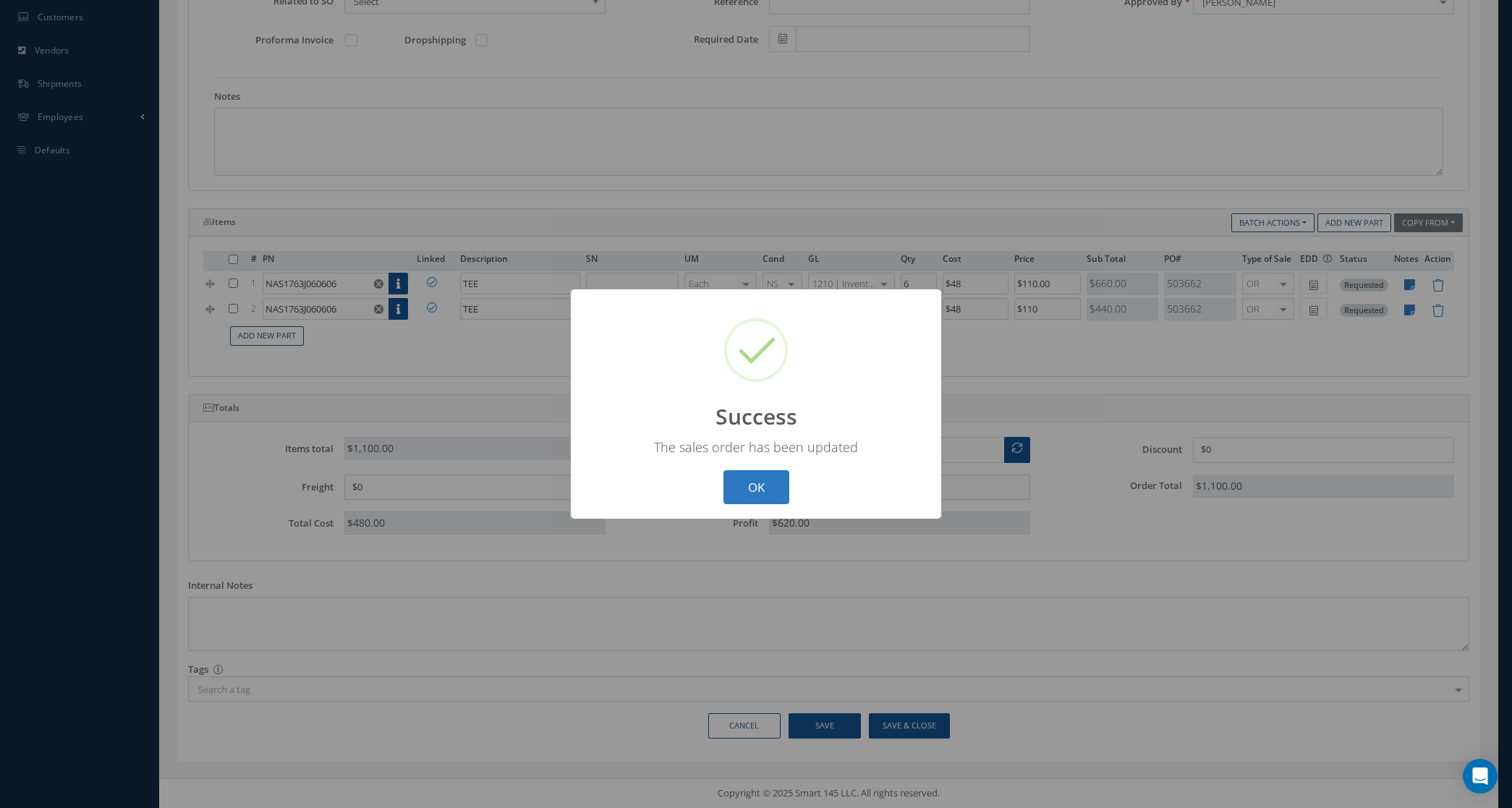
click at [754, 497] on button "OK" at bounding box center [756, 487] width 66 height 34
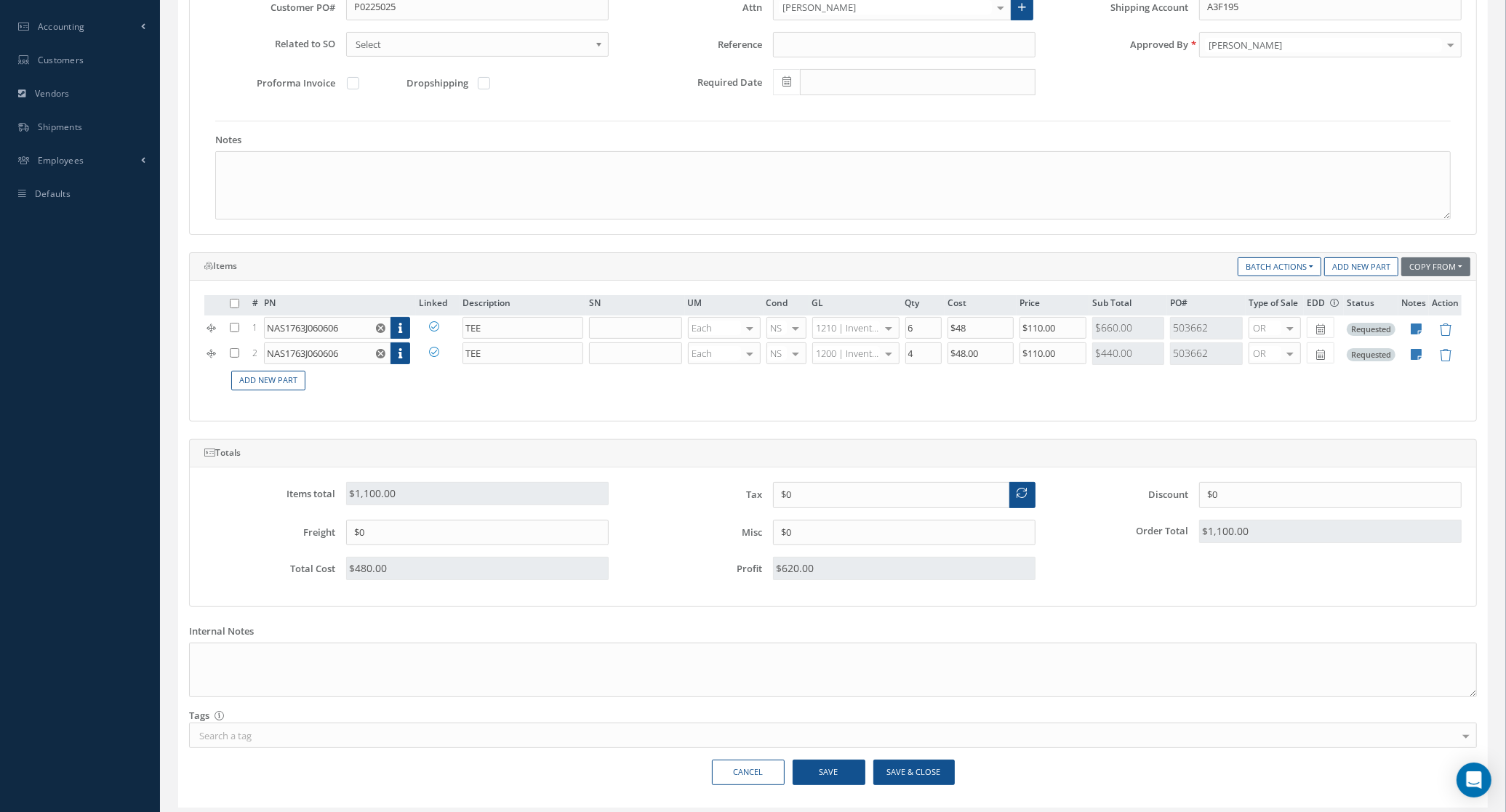
scroll to position [42, 0]
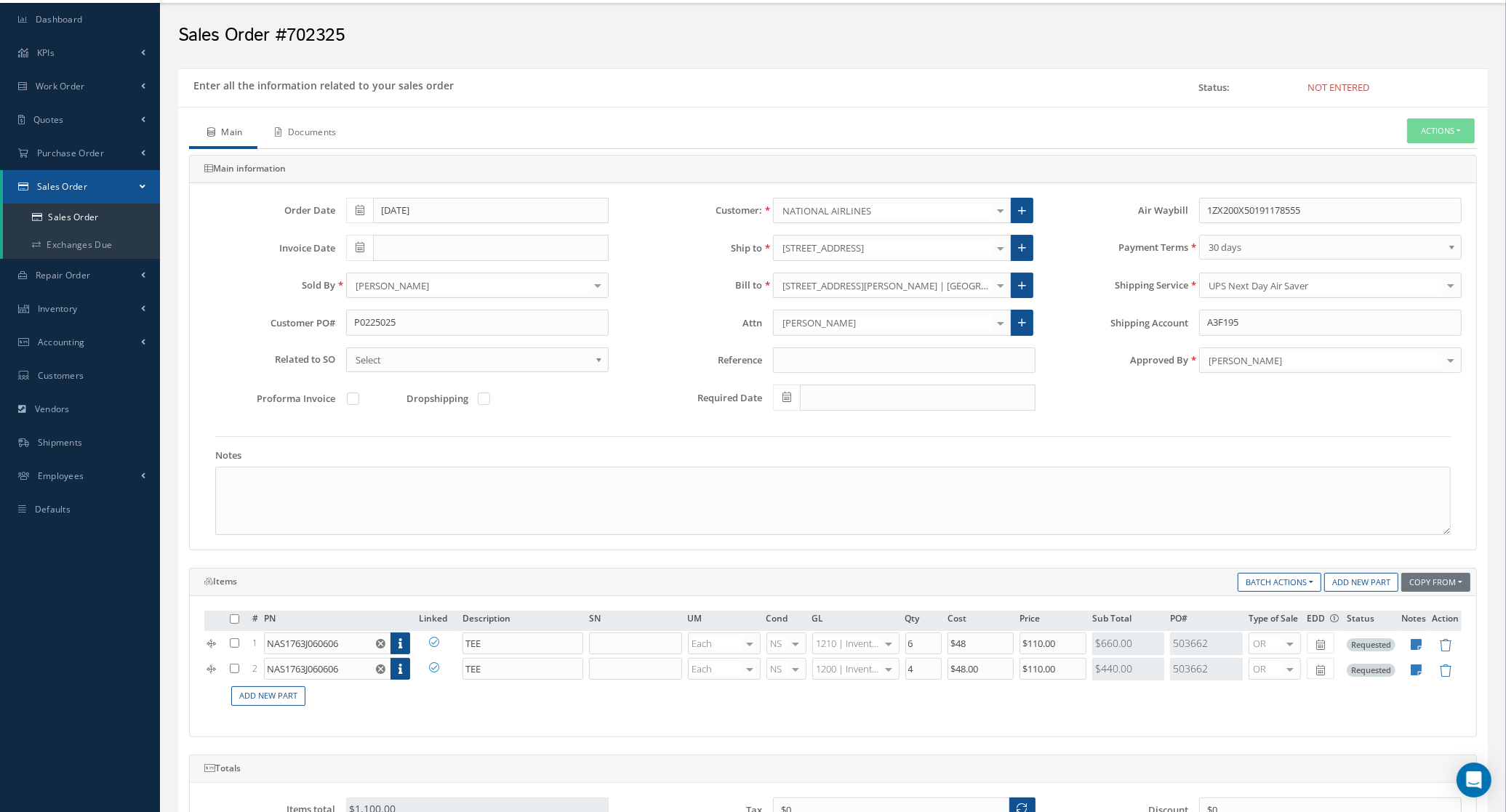
click at [320, 137] on link "Documents" at bounding box center [304, 134] width 94 height 31
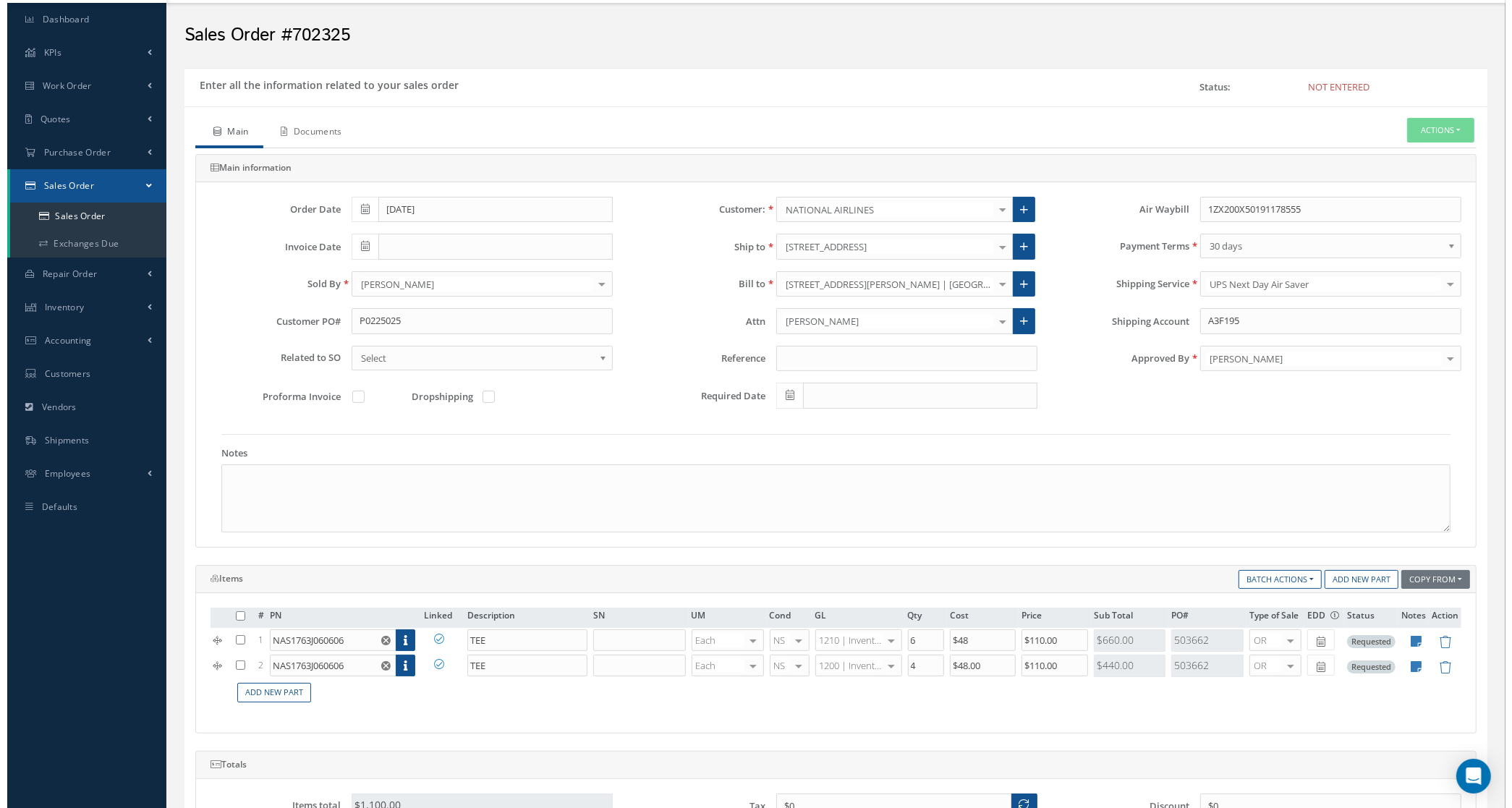
scroll to position [0, 0]
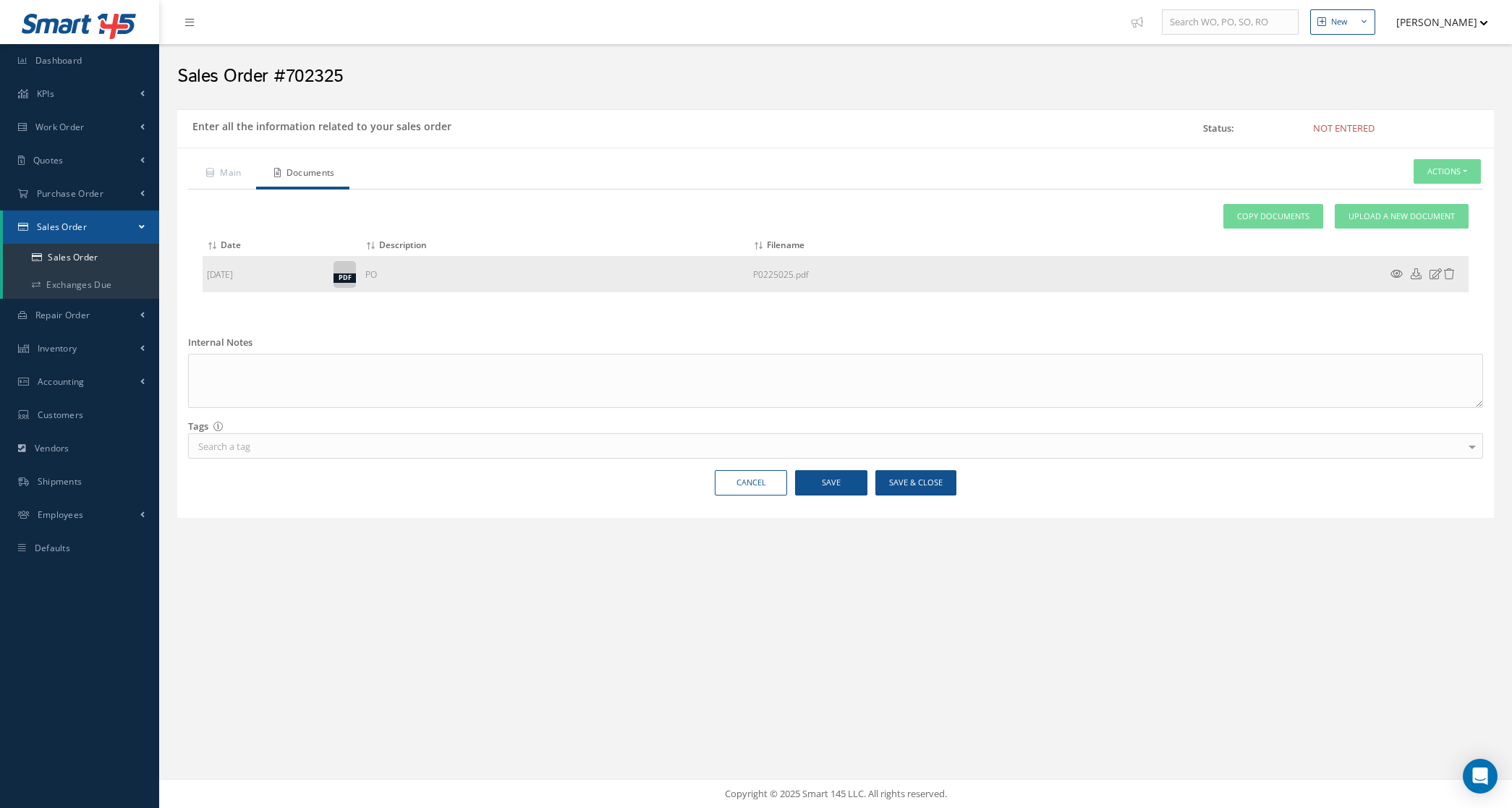
click at [1391, 275] on icon at bounding box center [1397, 273] width 12 height 11
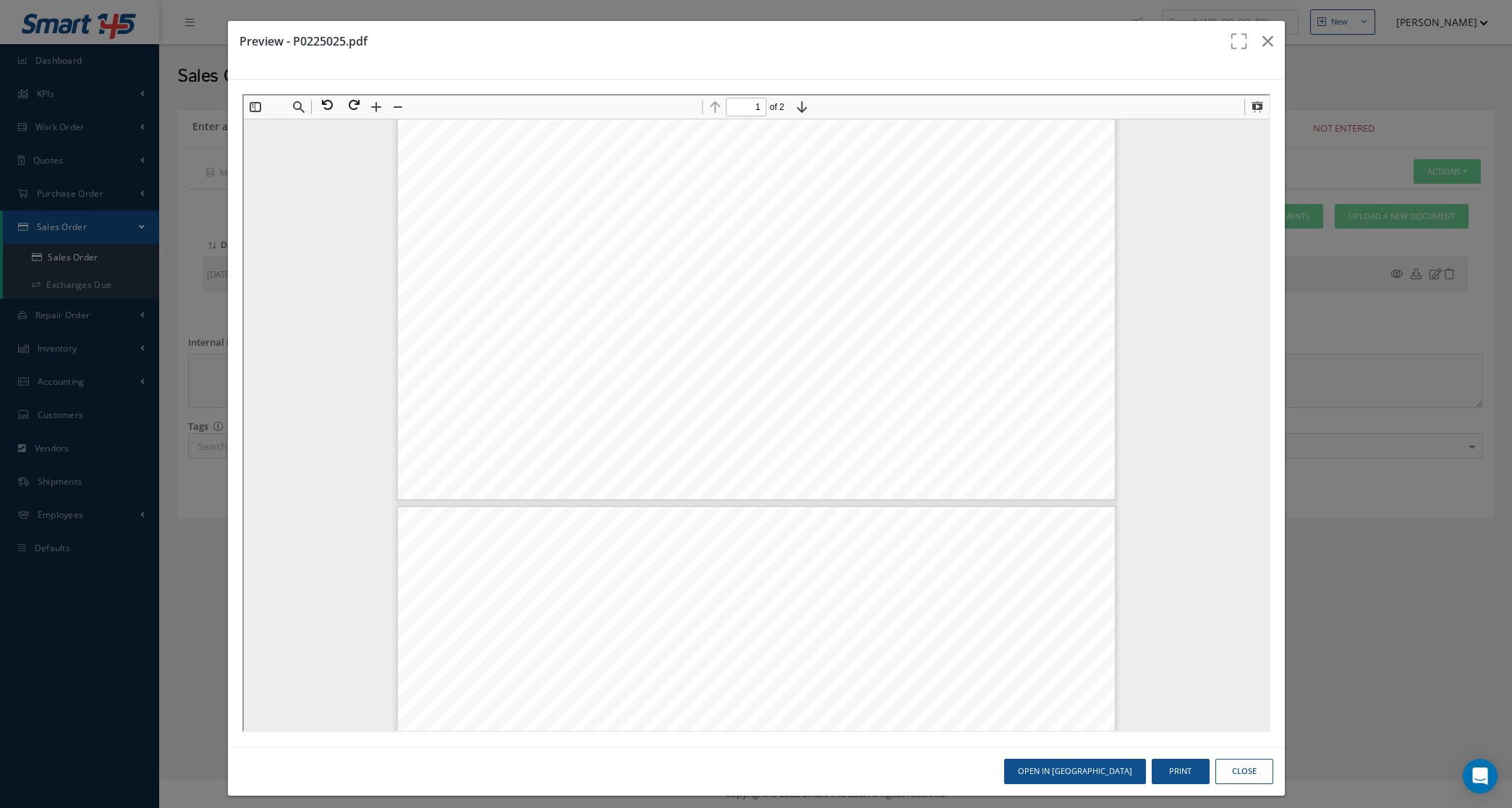
type input "2"
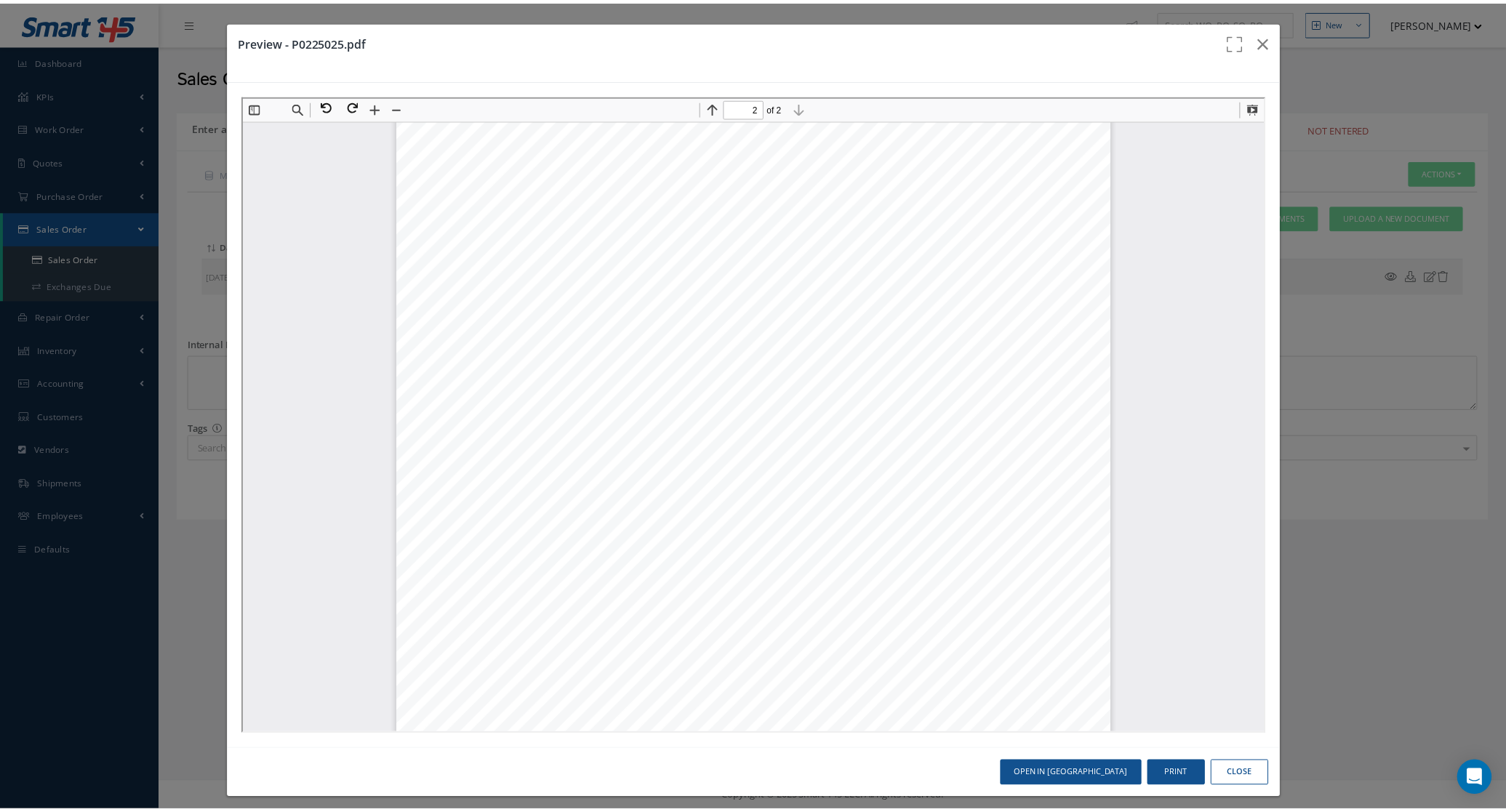
scroll to position [1189, 0]
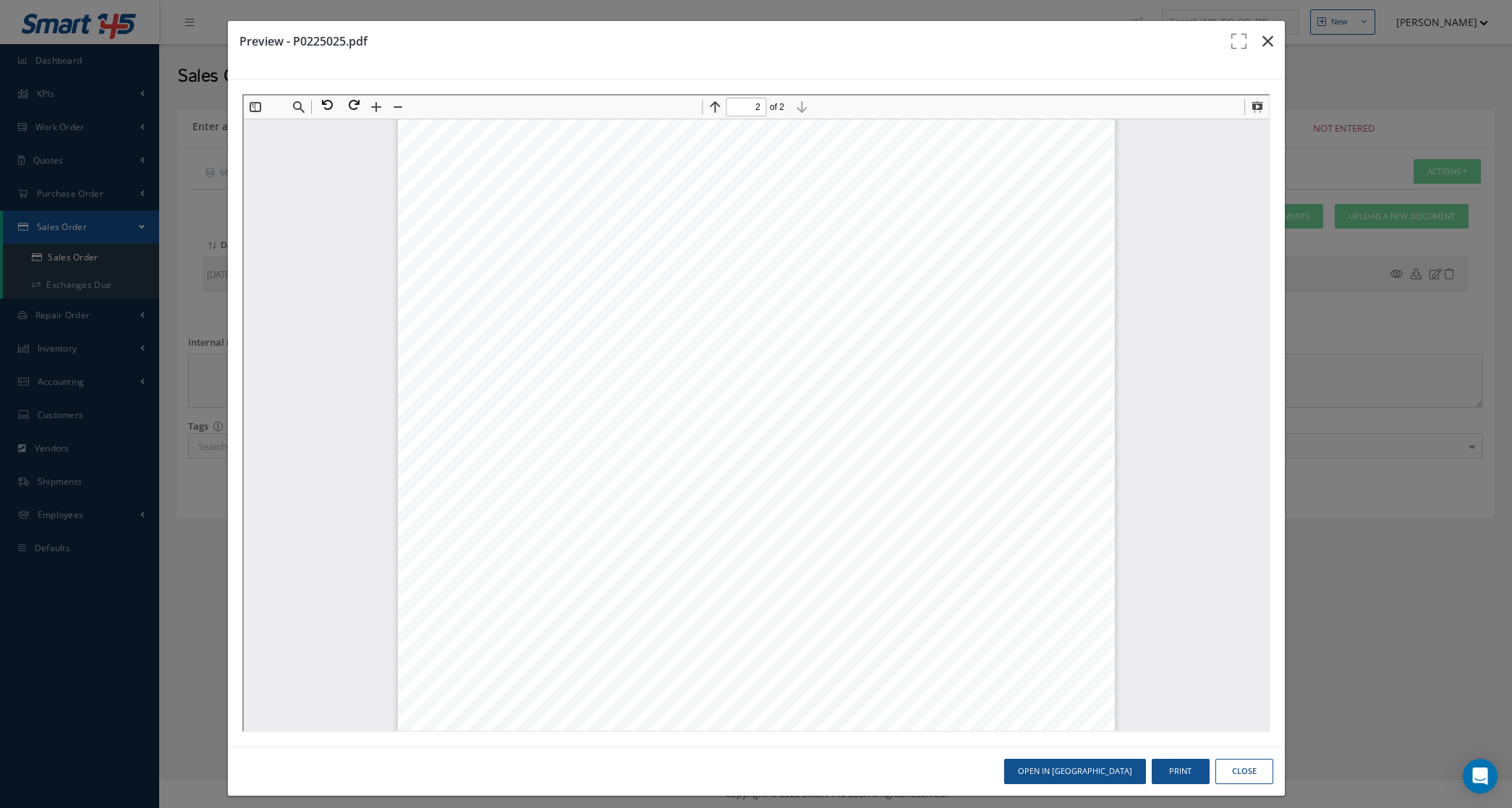
click at [1263, 45] on icon "button" at bounding box center [1268, 41] width 11 height 17
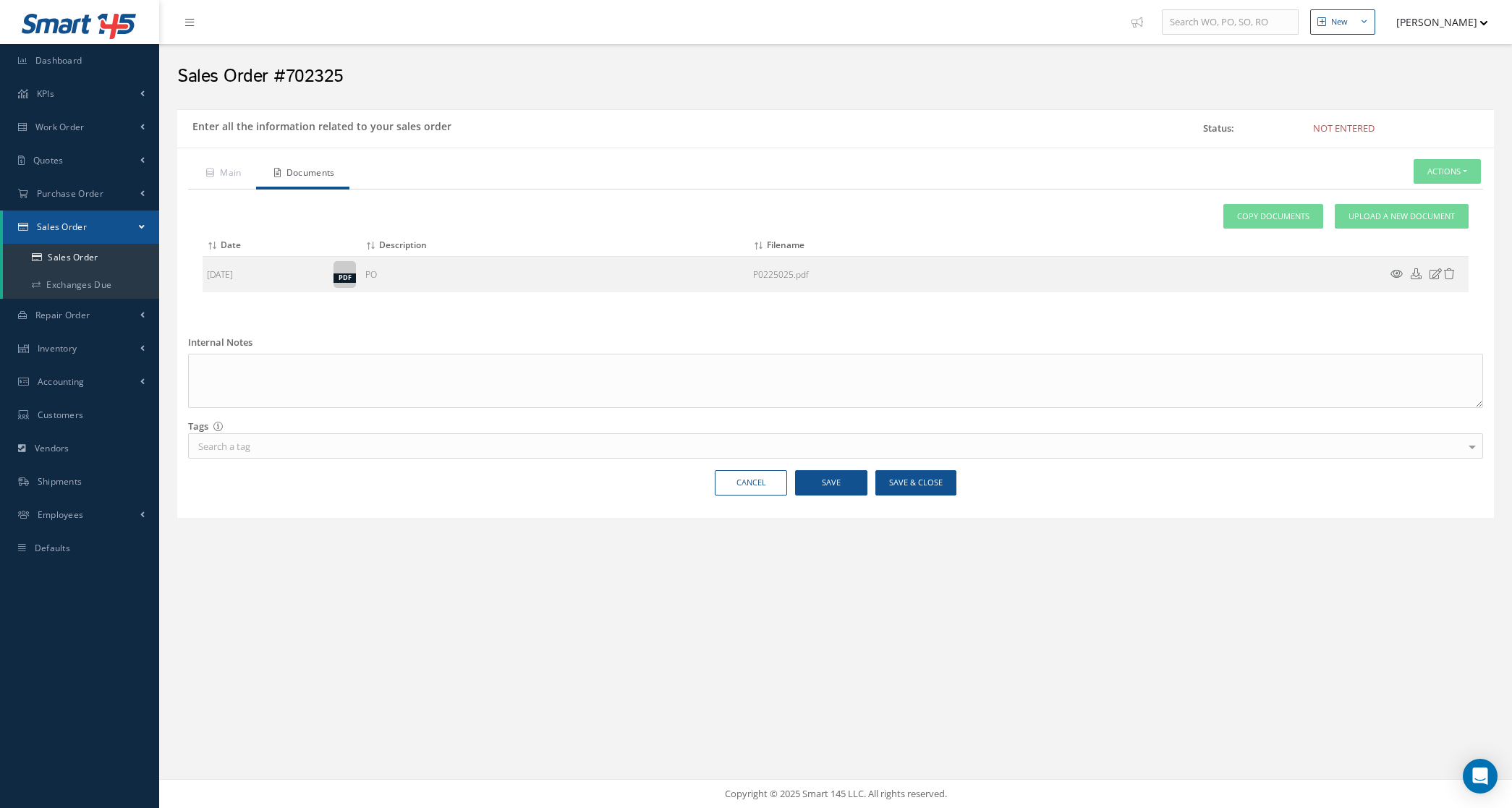
click at [199, 154] on div "Main Documents Actions Enter/Update Send By Email Documents Cancel Delete Print…" at bounding box center [836, 333] width 1316 height 370
click at [206, 159] on link "Main" at bounding box center [221, 174] width 69 height 31
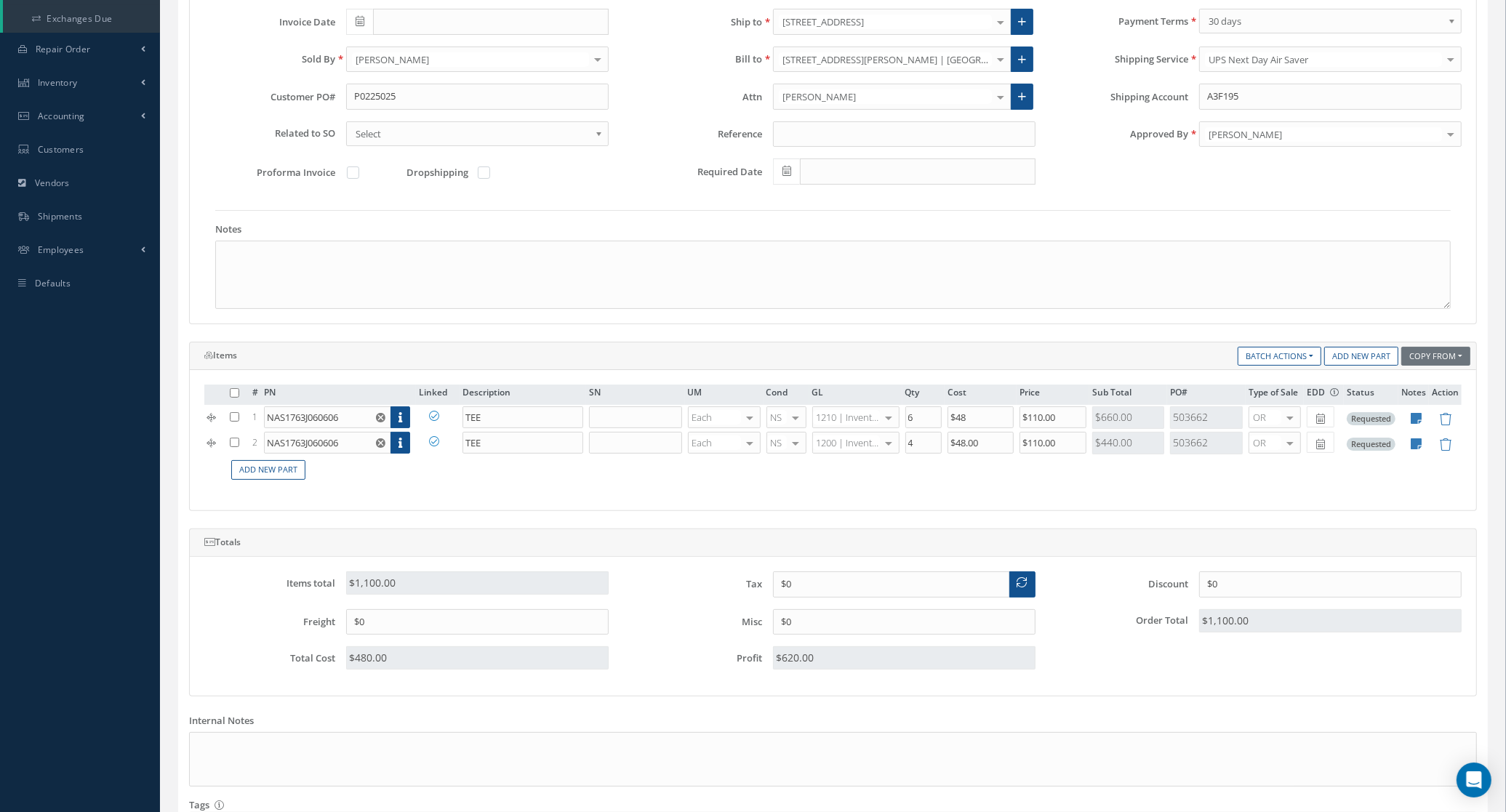
scroll to position [405, 0]
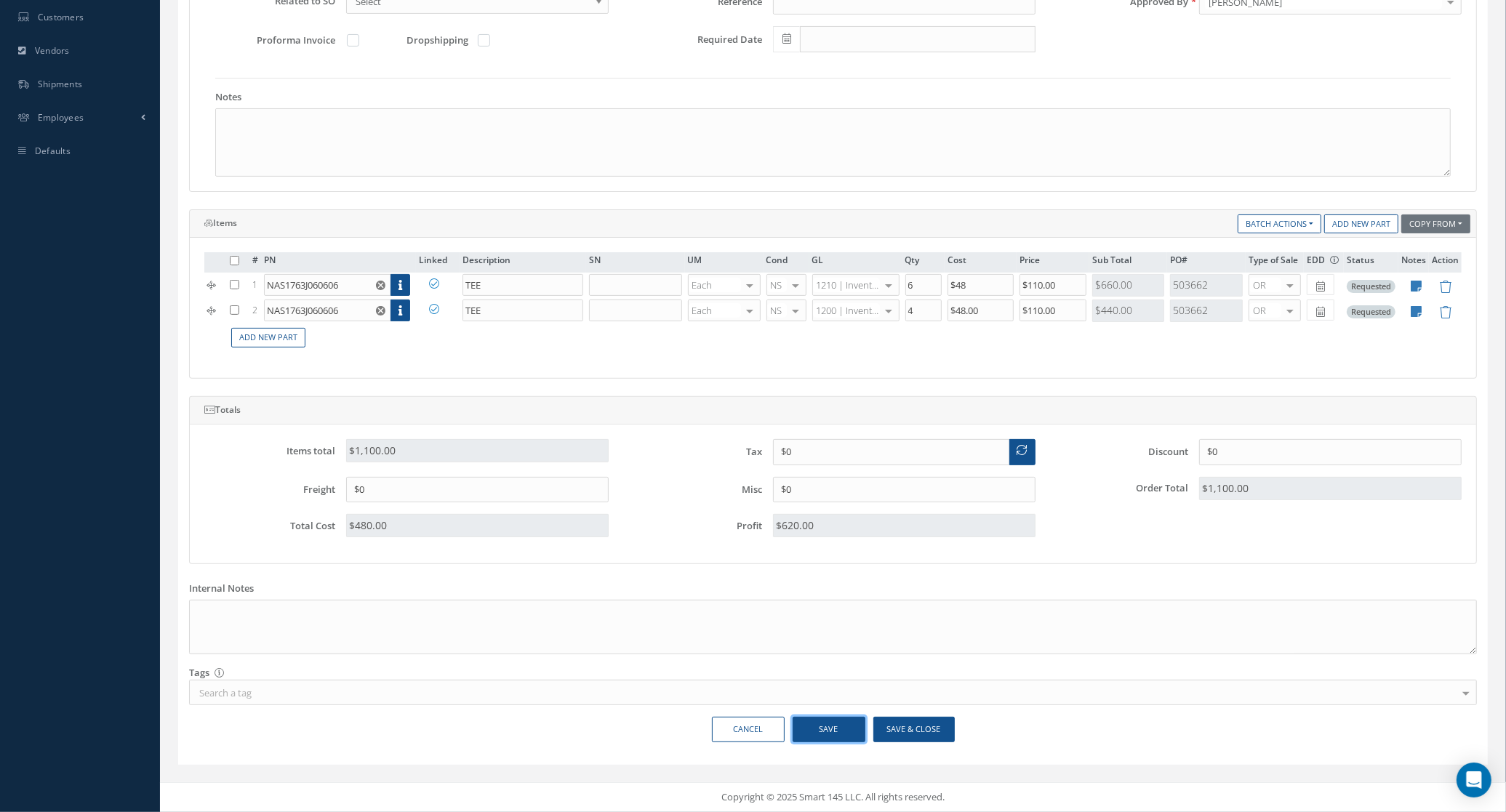
click at [827, 735] on button "Save" at bounding box center [828, 730] width 73 height 26
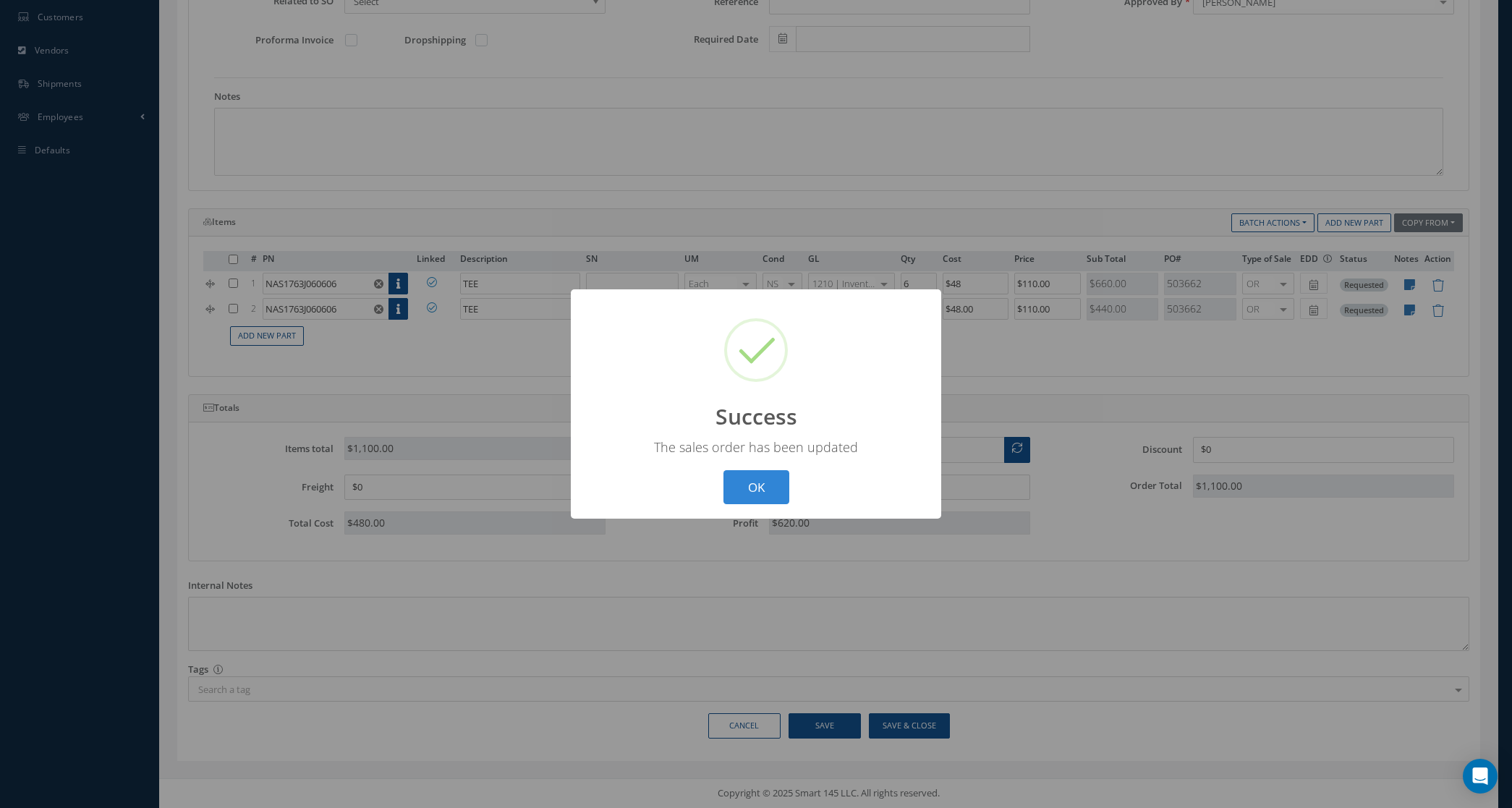
click at [758, 458] on div "? ! i Success × The sales order has been updated OK Cancel" at bounding box center [756, 404] width 370 height 229
click at [771, 489] on button "OK" at bounding box center [756, 487] width 66 height 34
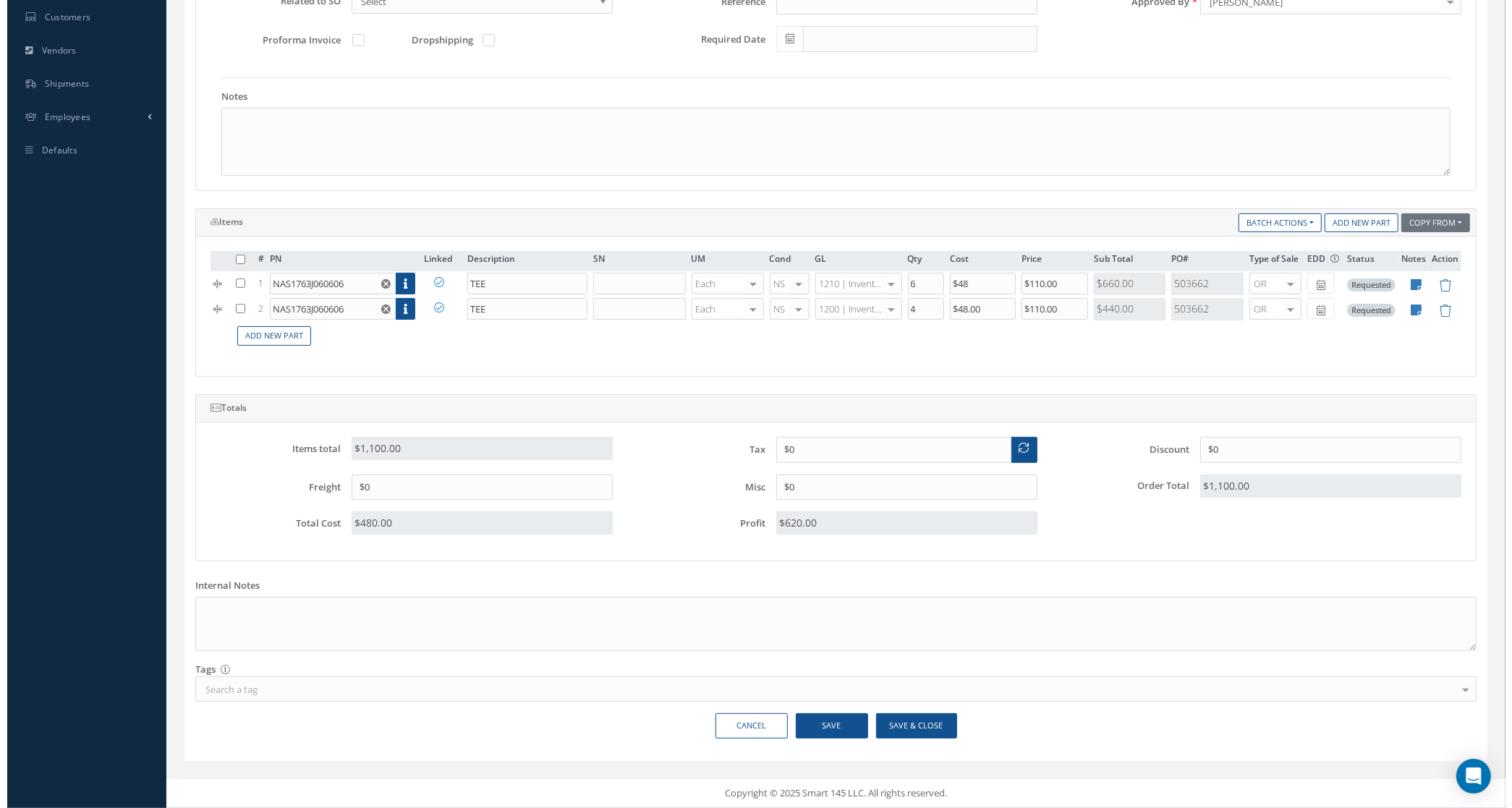
scroll to position [0, 0]
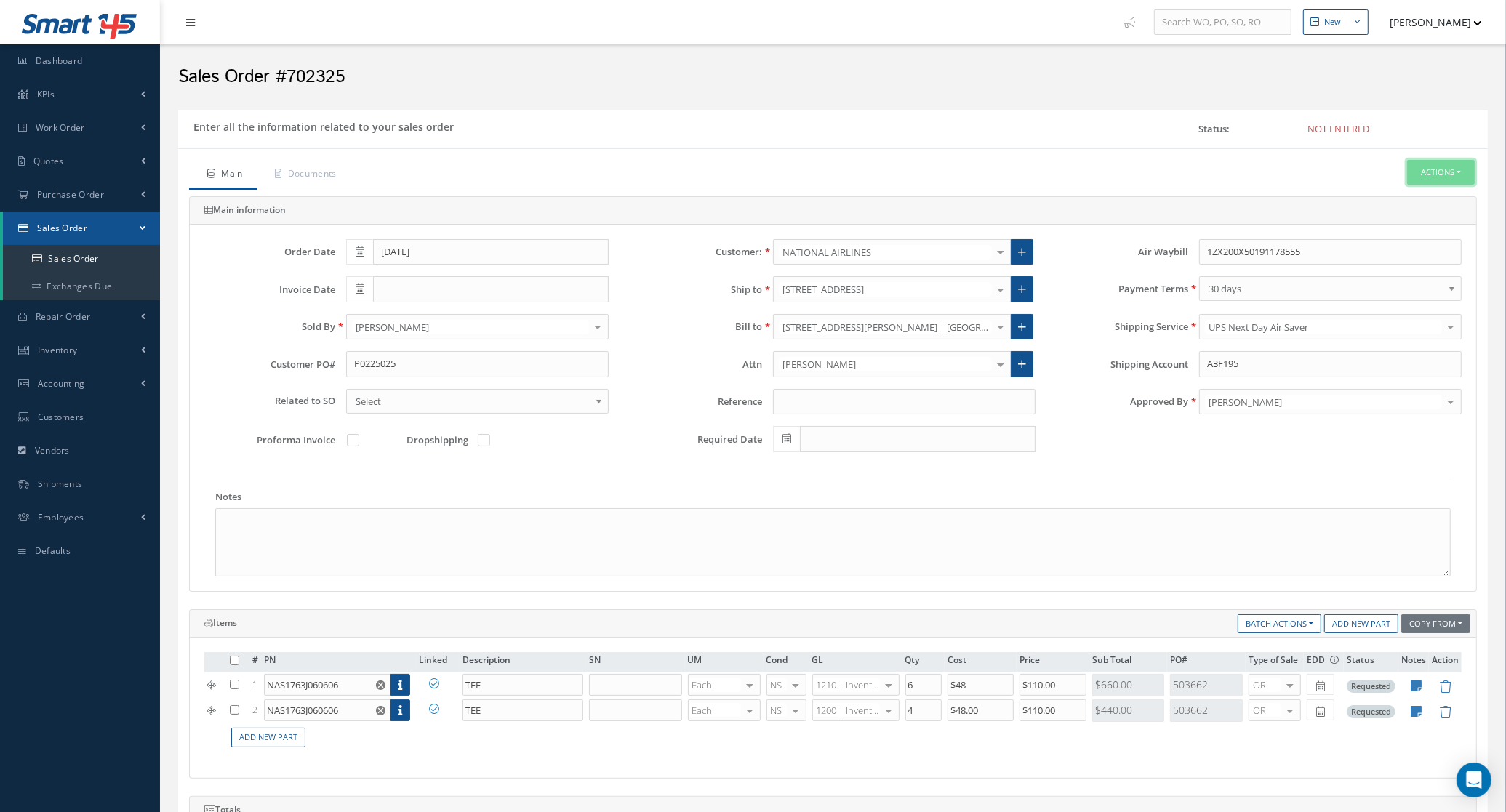
click at [1423, 180] on button "Actions" at bounding box center [1441, 173] width 68 height 26
click at [1433, 190] on link "Enter/Update" at bounding box center [1419, 198] width 117 height 20
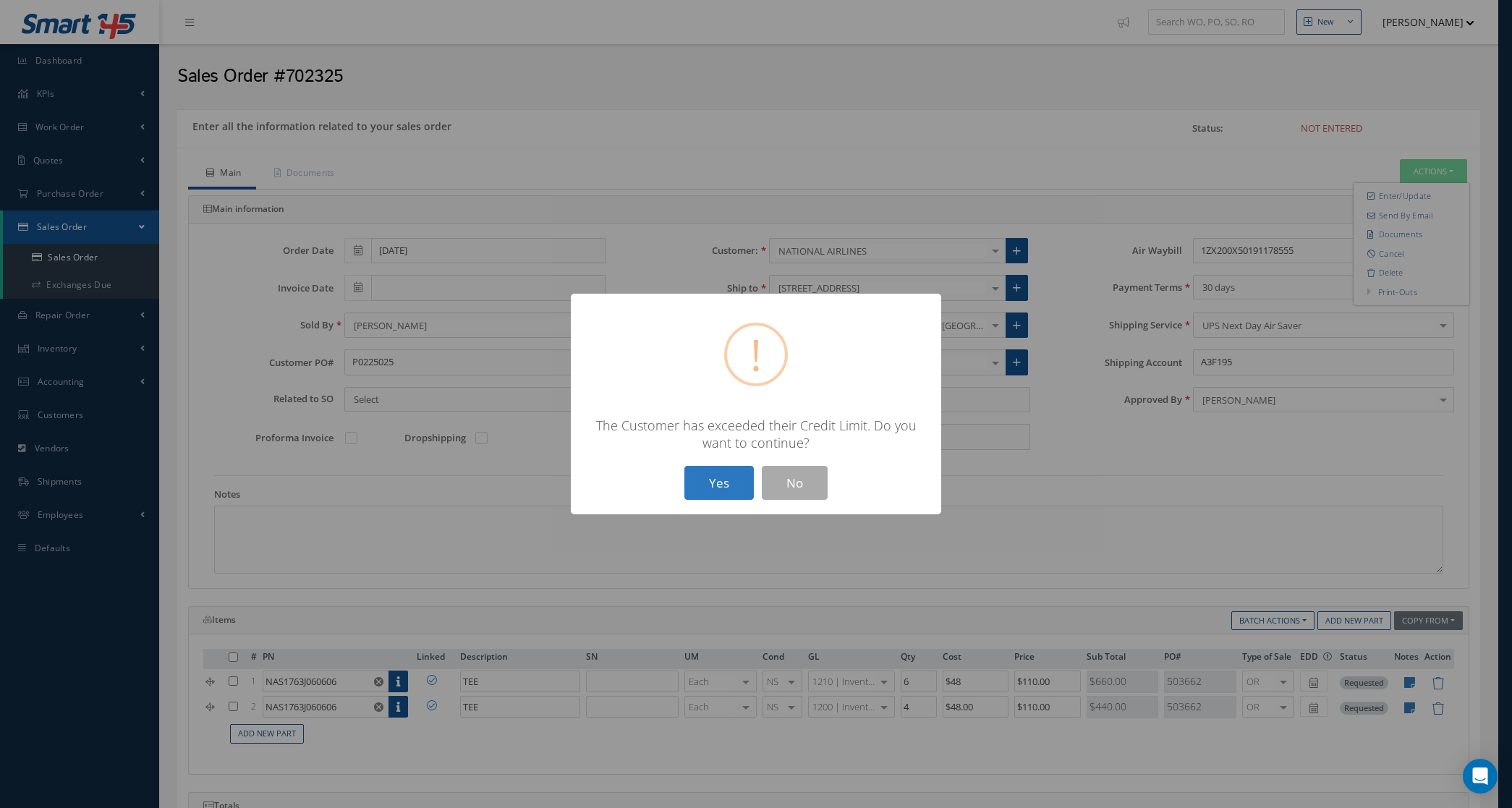
click at [735, 489] on button "Yes" at bounding box center [719, 482] width 69 height 34
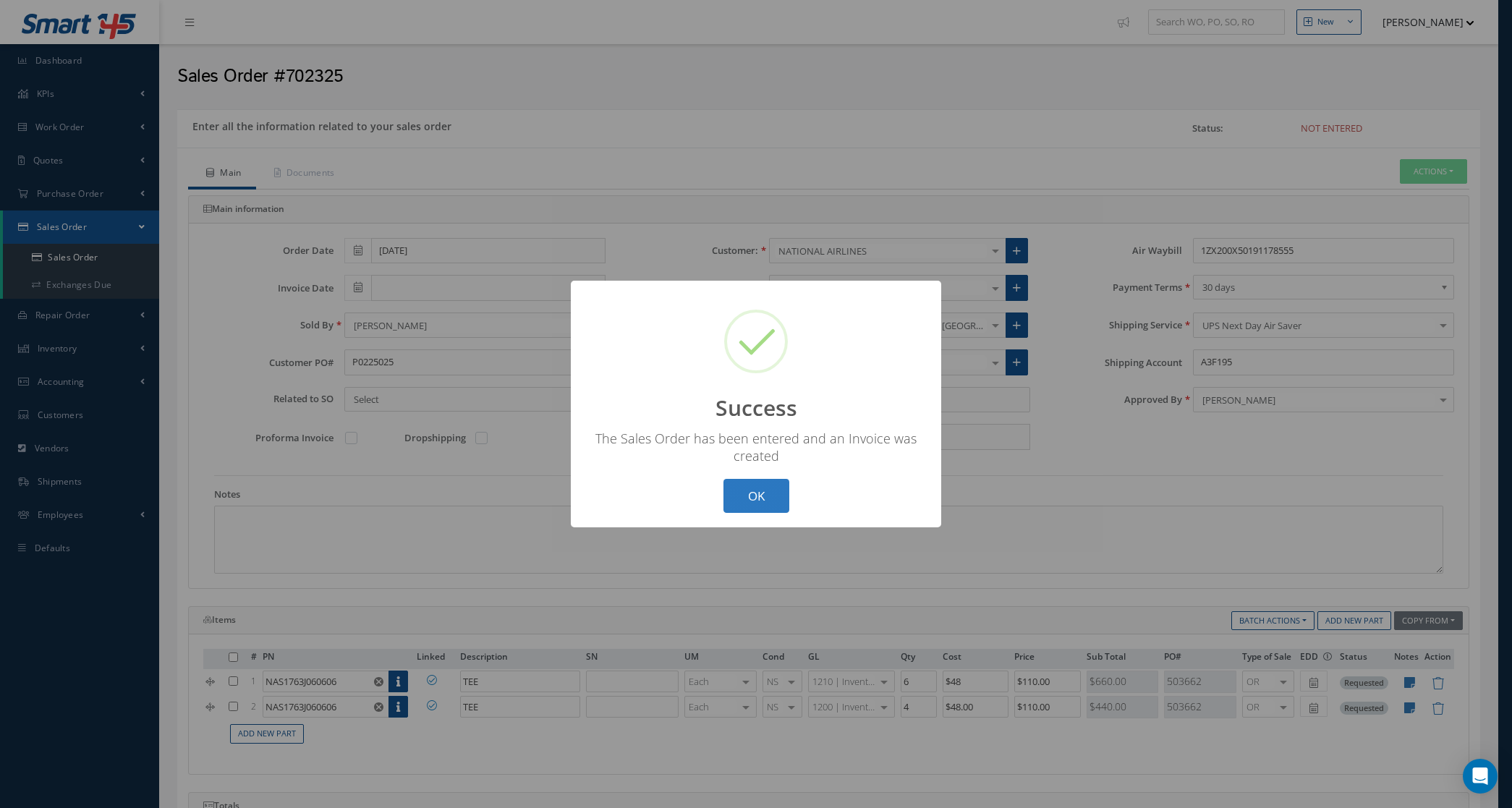
click at [779, 486] on button "OK" at bounding box center [756, 495] width 66 height 34
type input "[DATE]"
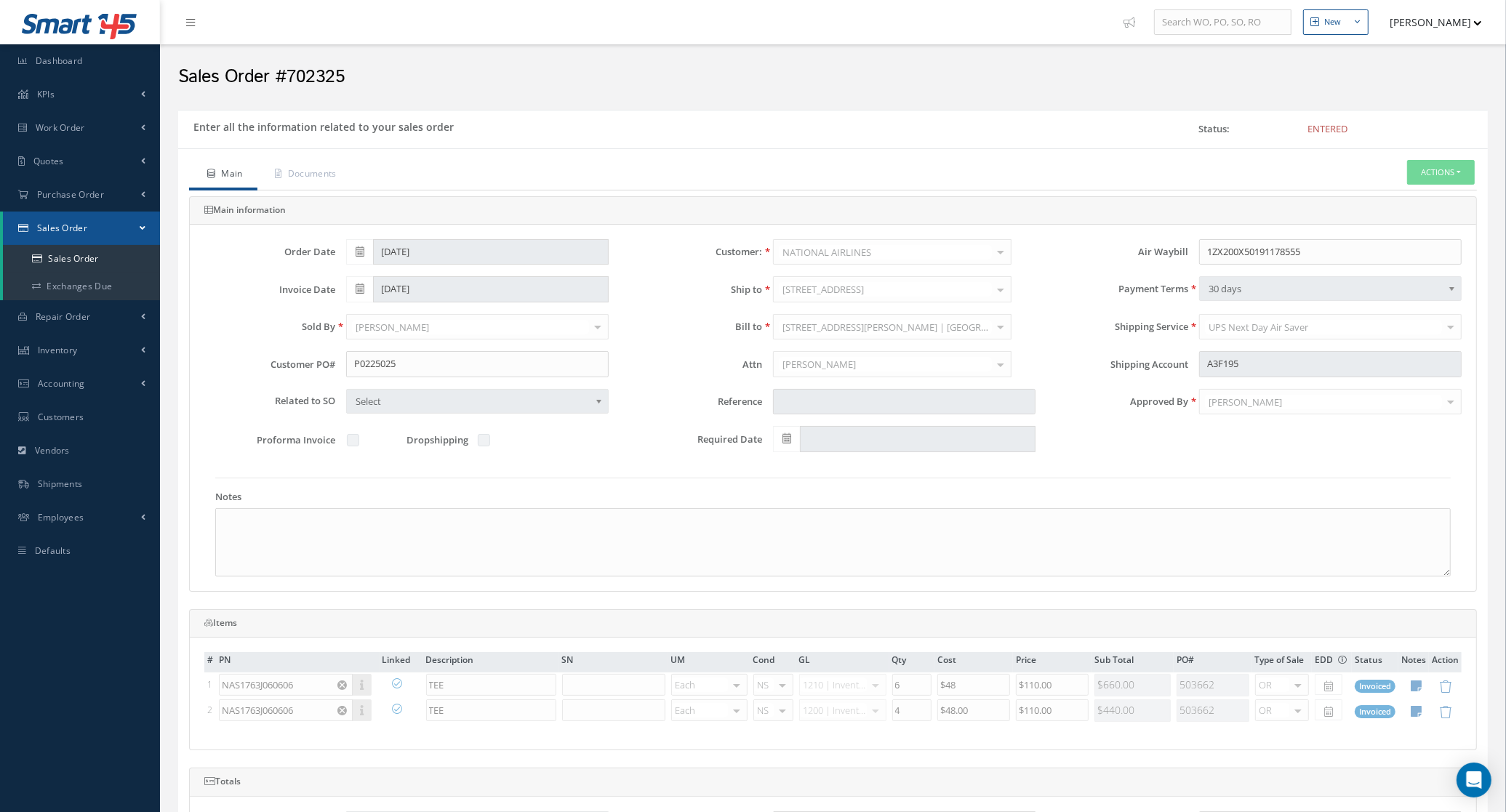
click at [1436, 187] on ul "Main Documents Actions Reverse Sales Order Send By Email Documents Print-Outs S…" at bounding box center [832, 175] width 1288 height 31
click at [1433, 176] on button "Actions" at bounding box center [1441, 173] width 68 height 26
click at [1314, 511] on link "Multiple Reports" at bounding box center [1309, 506] width 111 height 23
checkbox input "true"
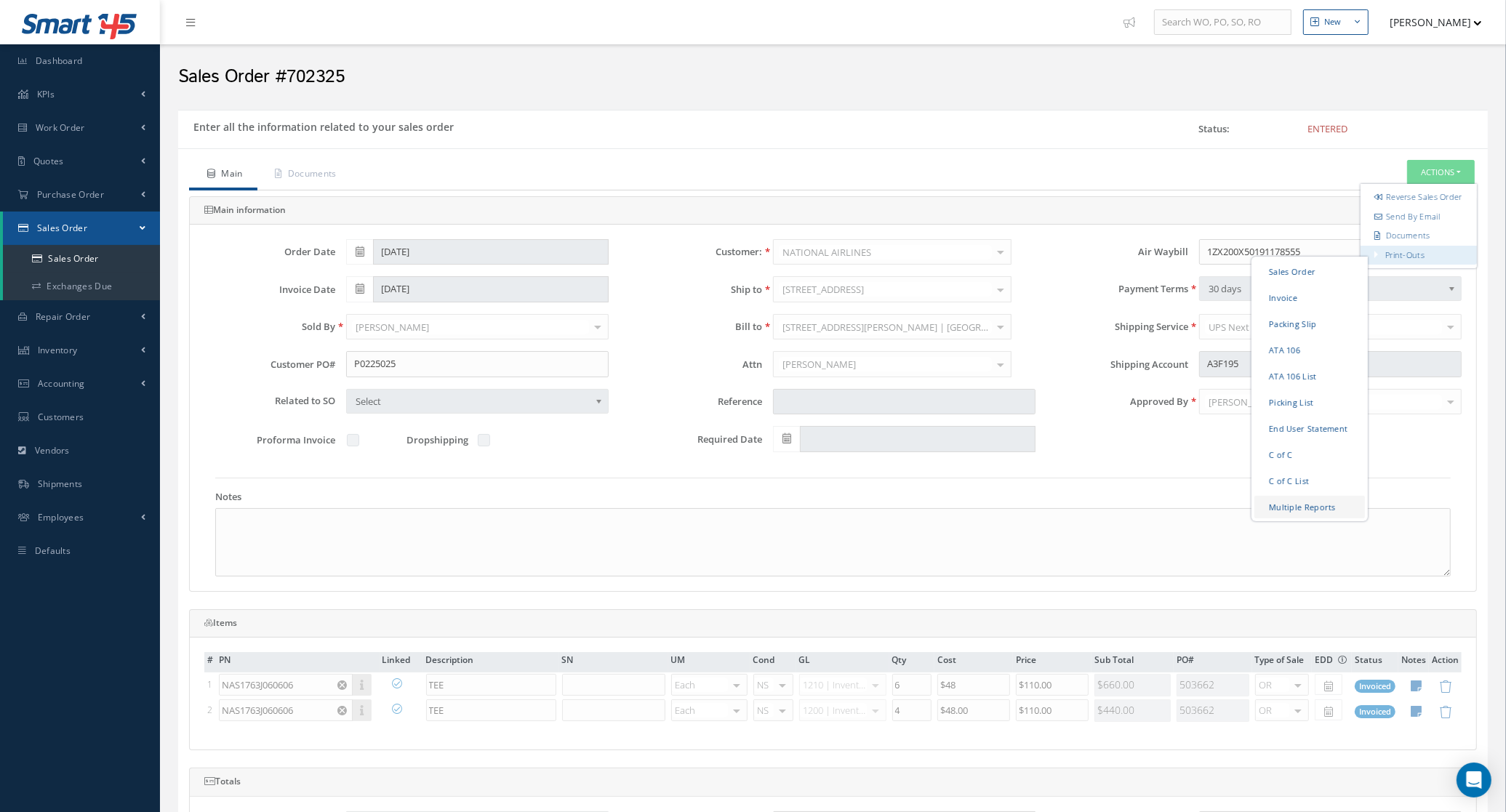
checkbox input "true"
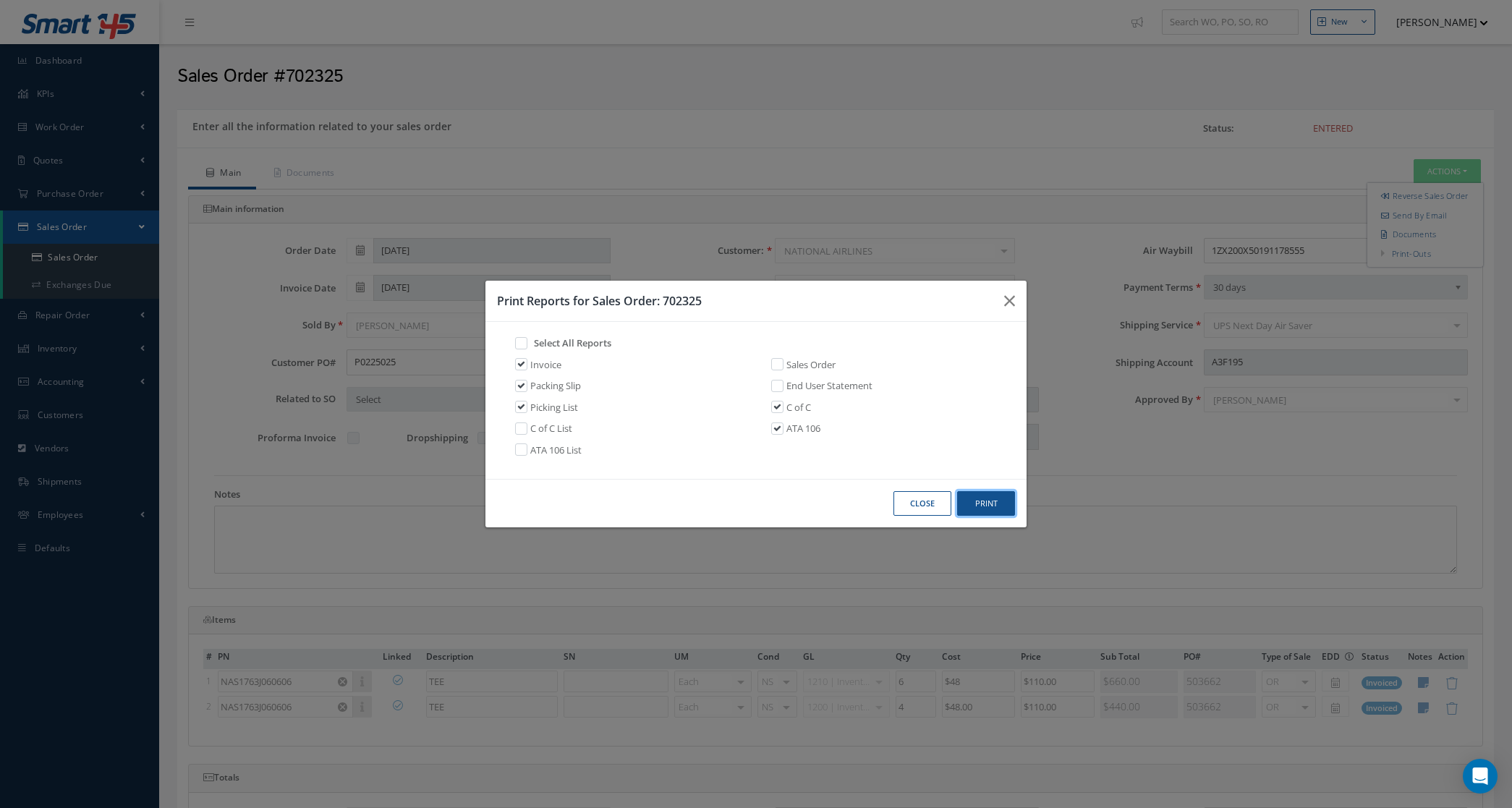
click at [982, 497] on button "Print" at bounding box center [986, 504] width 58 height 26
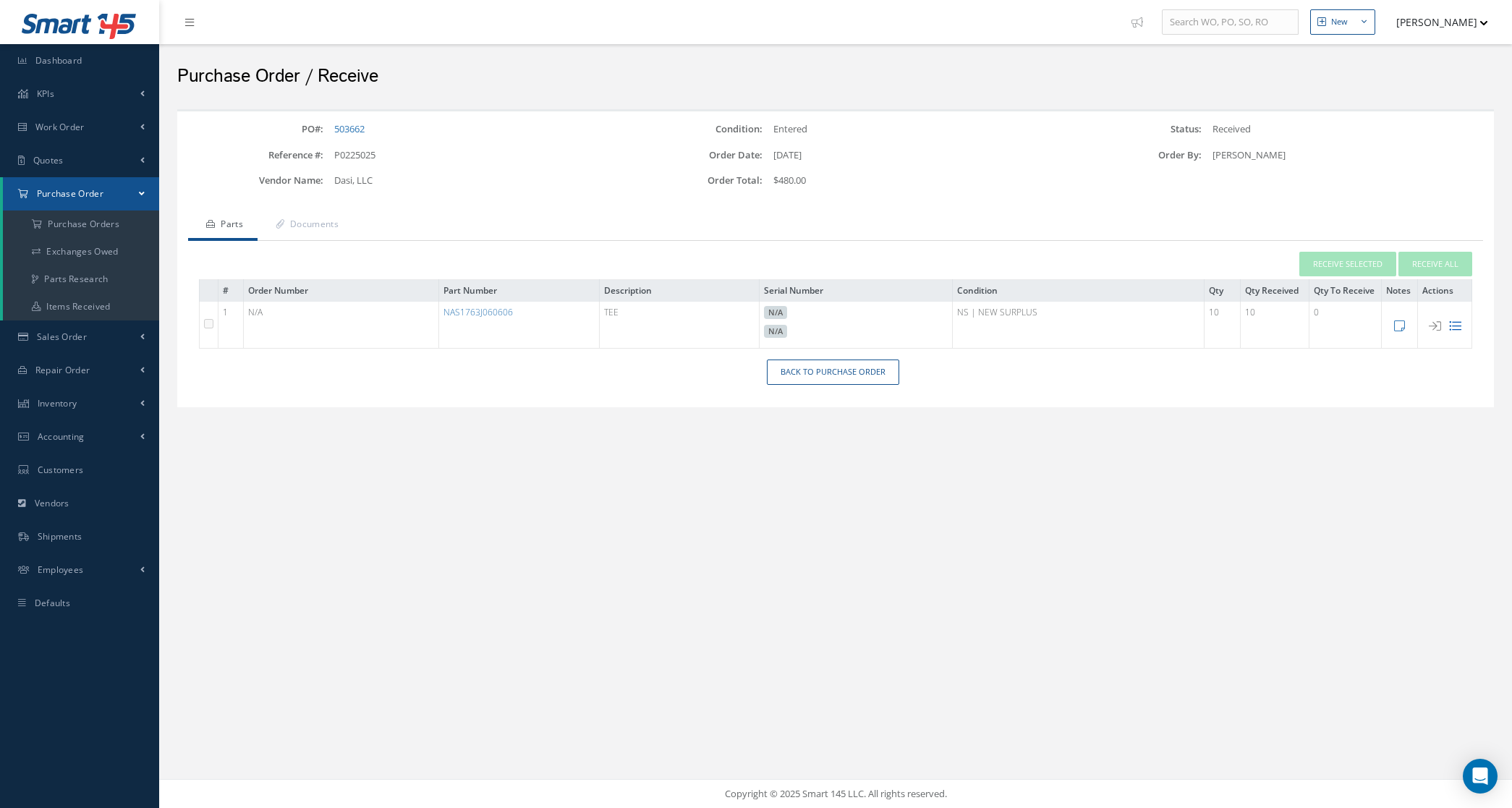
click at [1451, 322] on icon at bounding box center [1455, 326] width 12 height 12
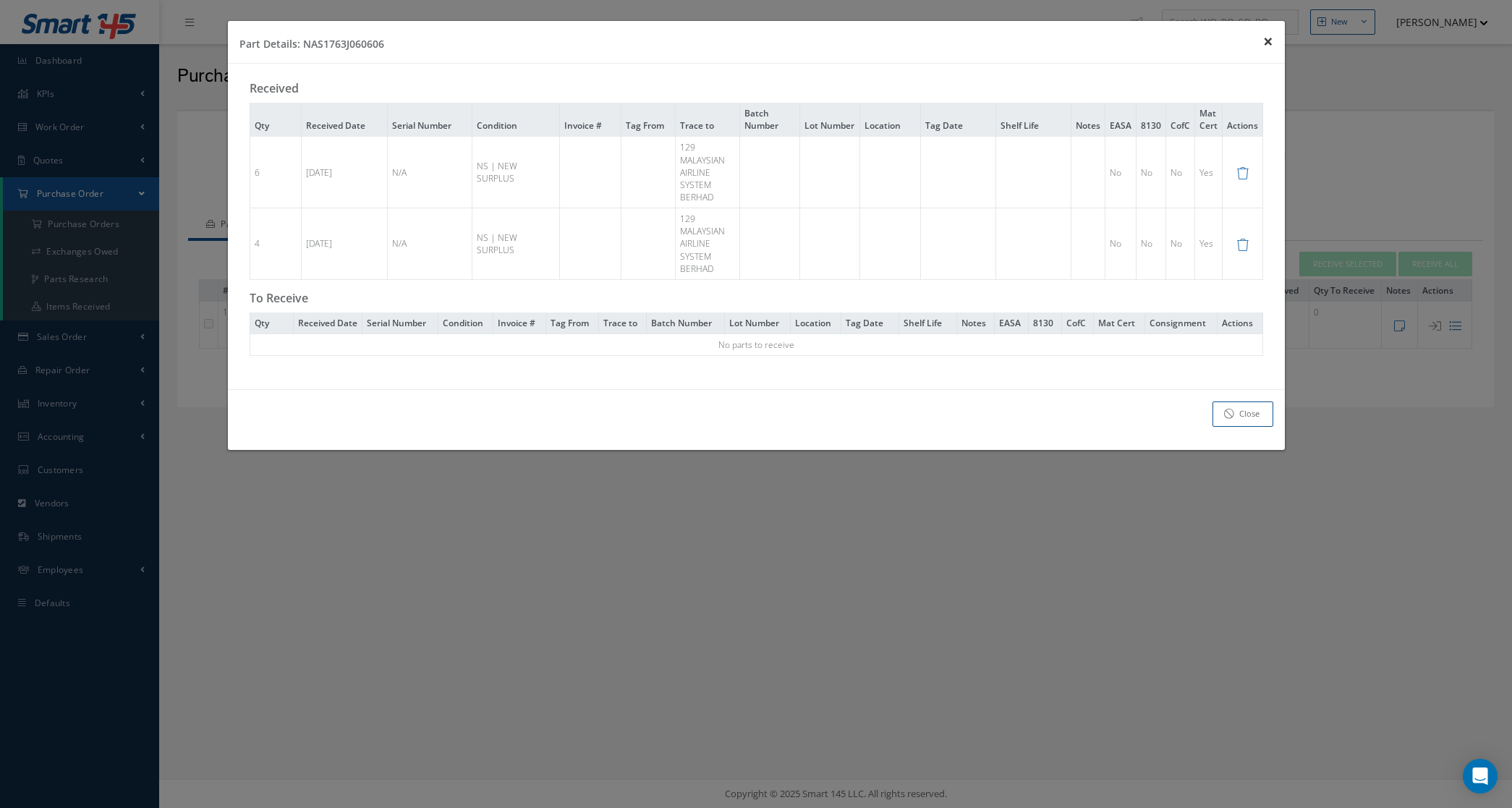
click at [1268, 42] on span "×" at bounding box center [1268, 41] width 10 height 24
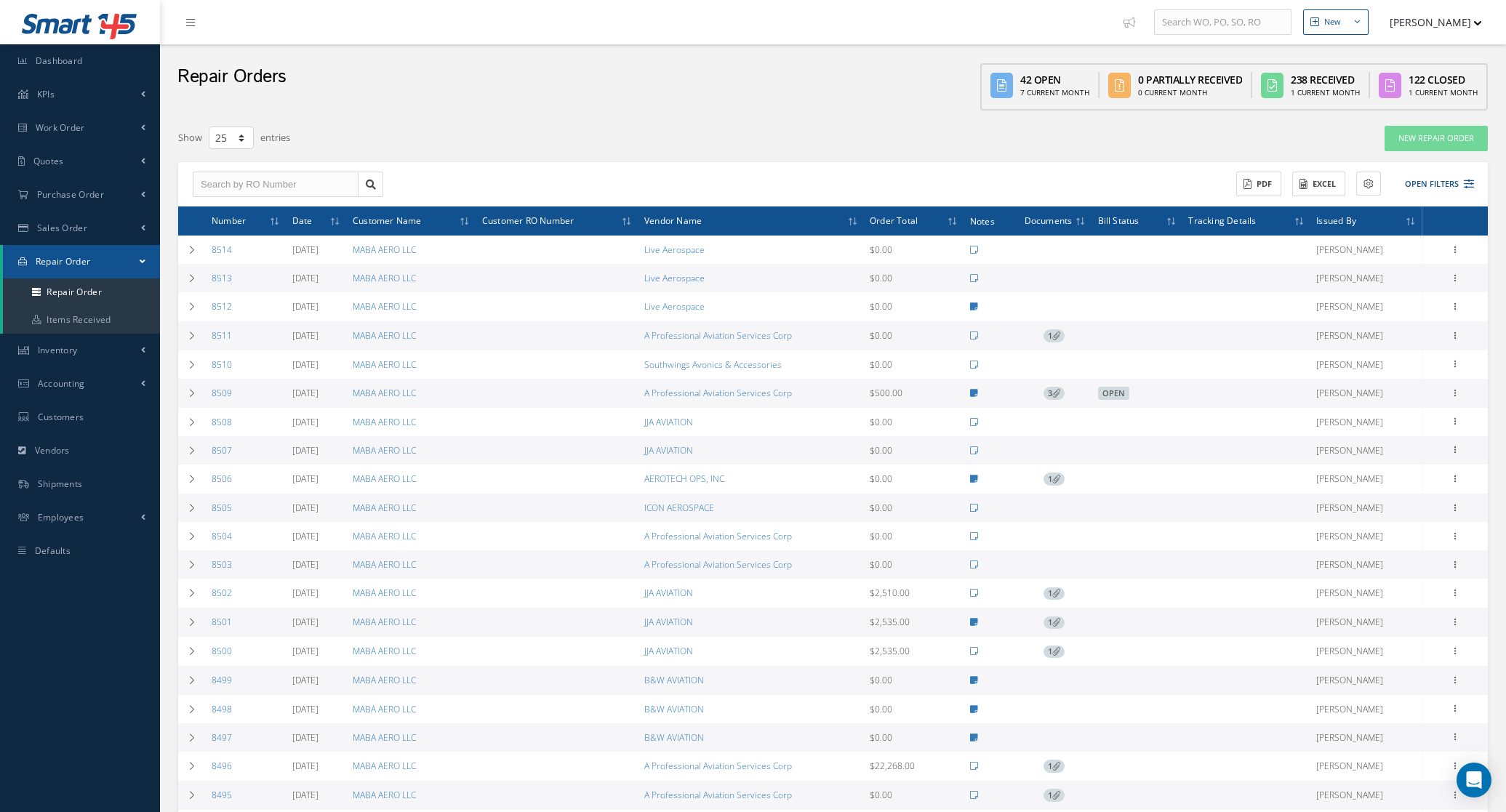
select select "25"
